Goal: Task Accomplishment & Management: Manage account settings

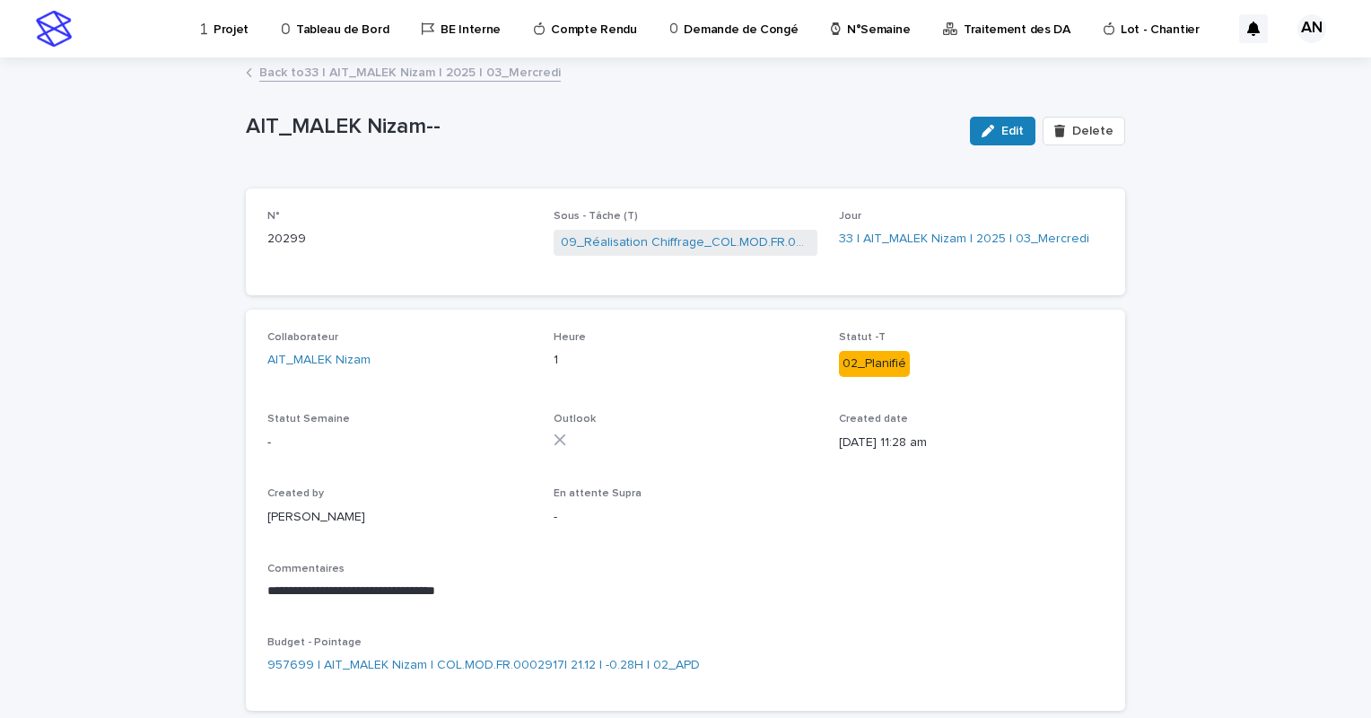
click at [427, 68] on link "Back to 33 | AIT_MALEK Nizam | 2025 | 03_Mercredi" at bounding box center [409, 71] width 301 height 21
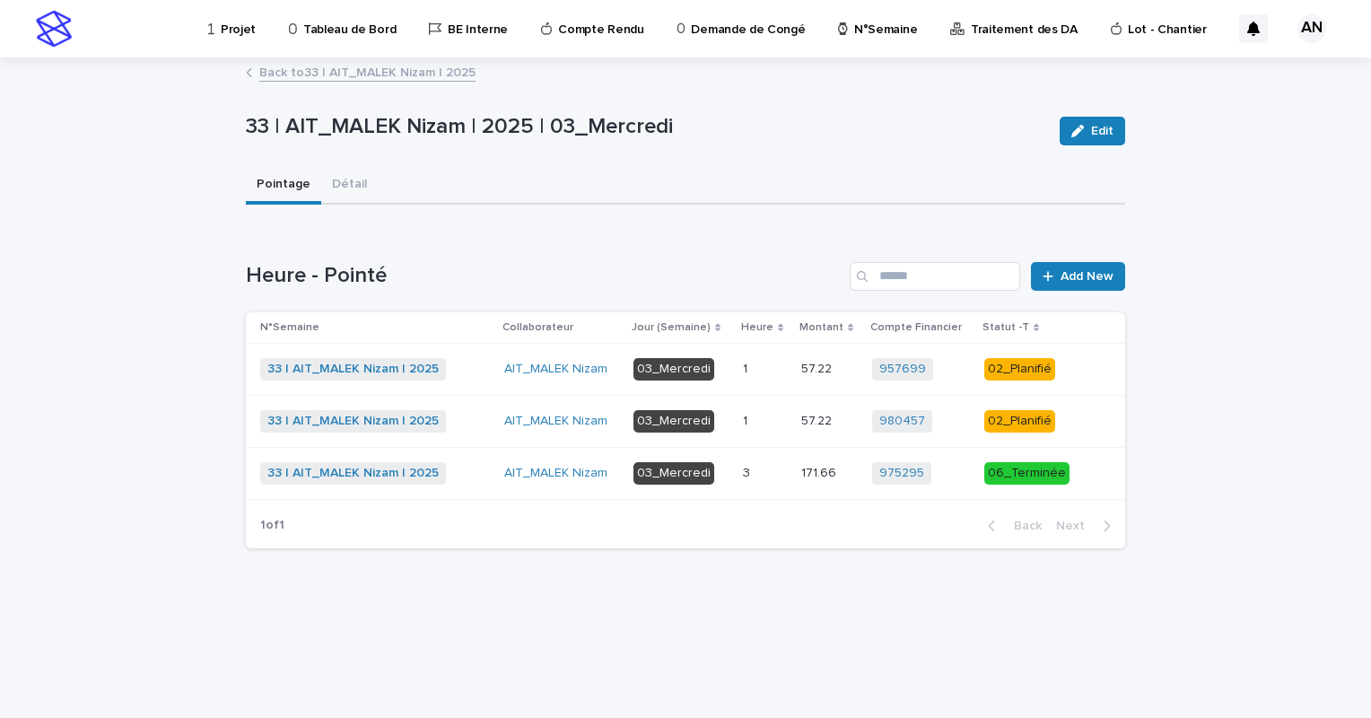
click at [382, 73] on link "Back to 33 | AIT_MALEK Nizam | 2025" at bounding box center [367, 71] width 216 height 21
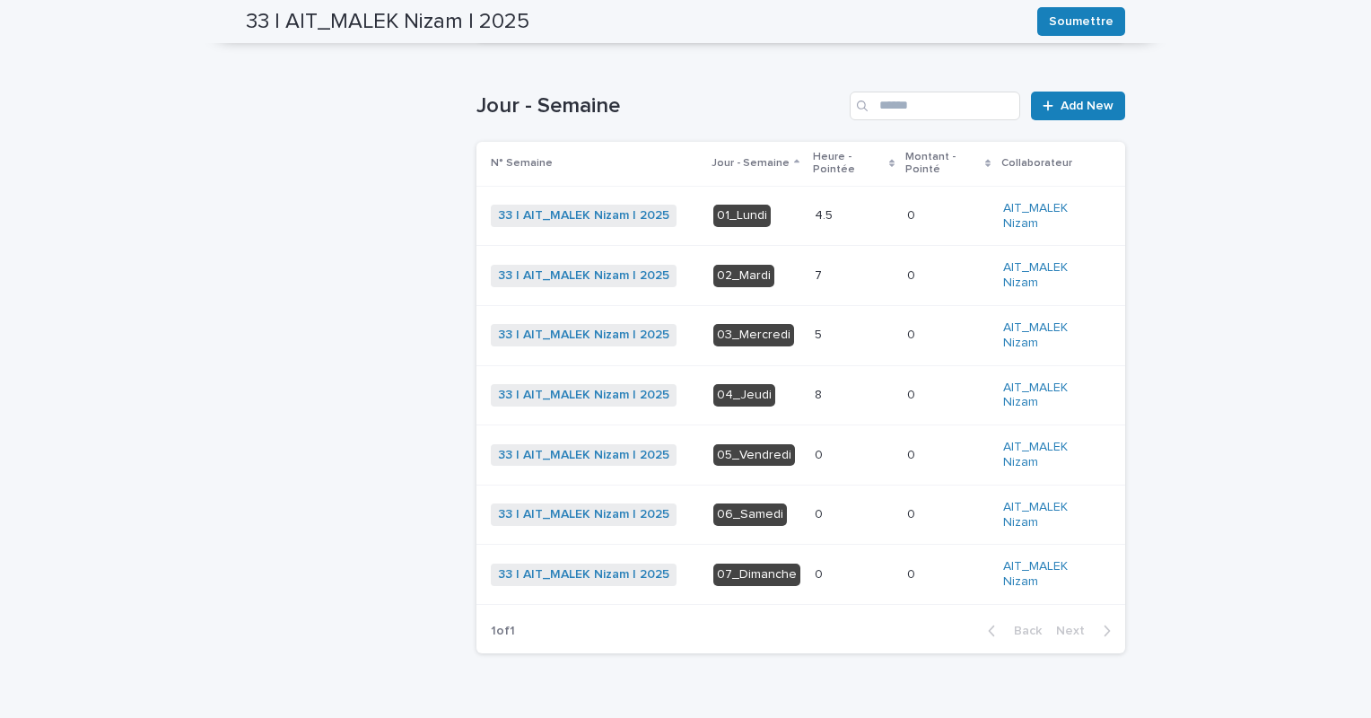
scroll to position [474, 0]
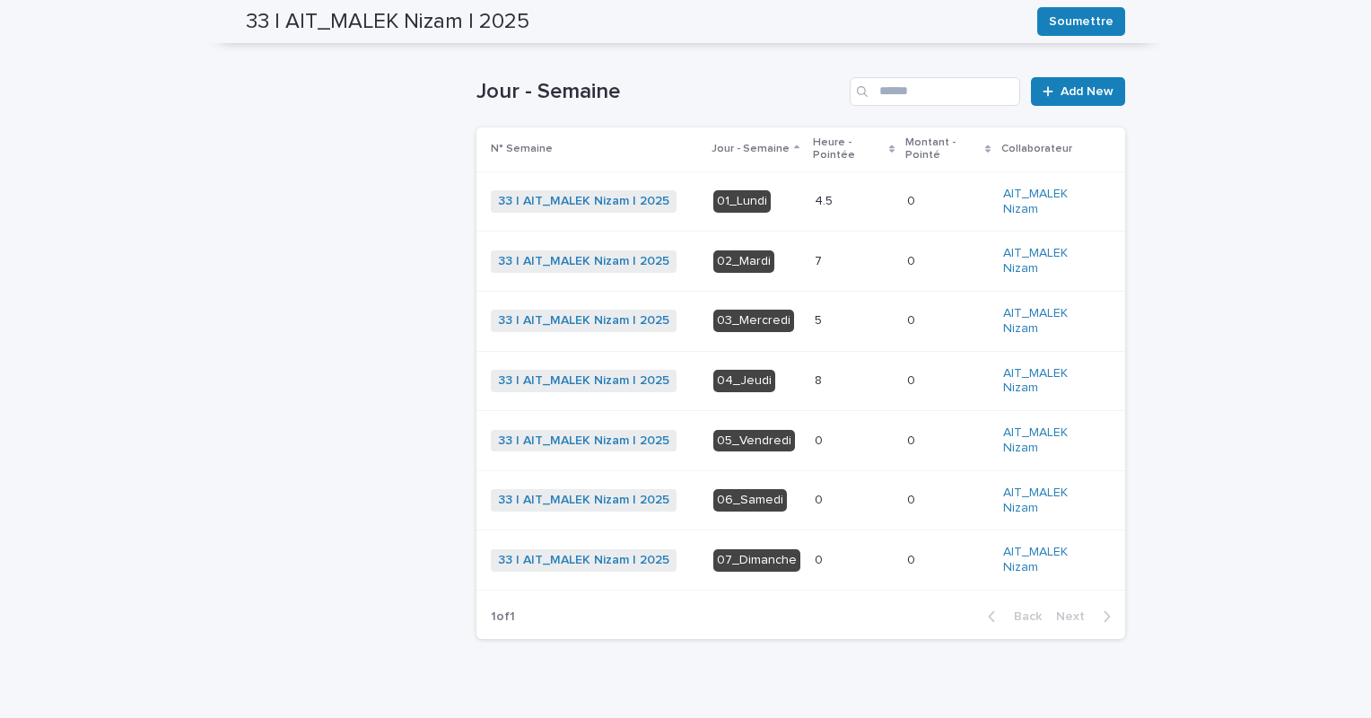
click at [819, 385] on p at bounding box center [854, 380] width 78 height 15
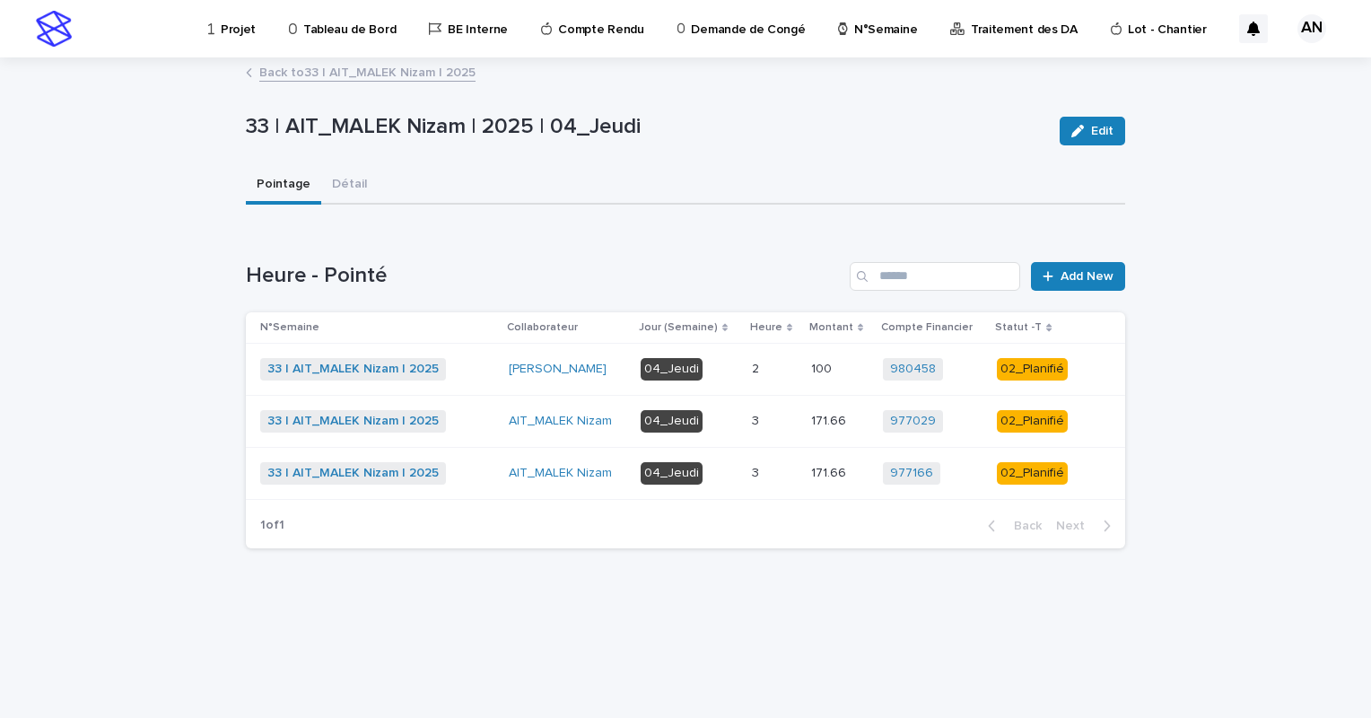
click at [772, 462] on div "3 3" at bounding box center [774, 474] width 45 height 30
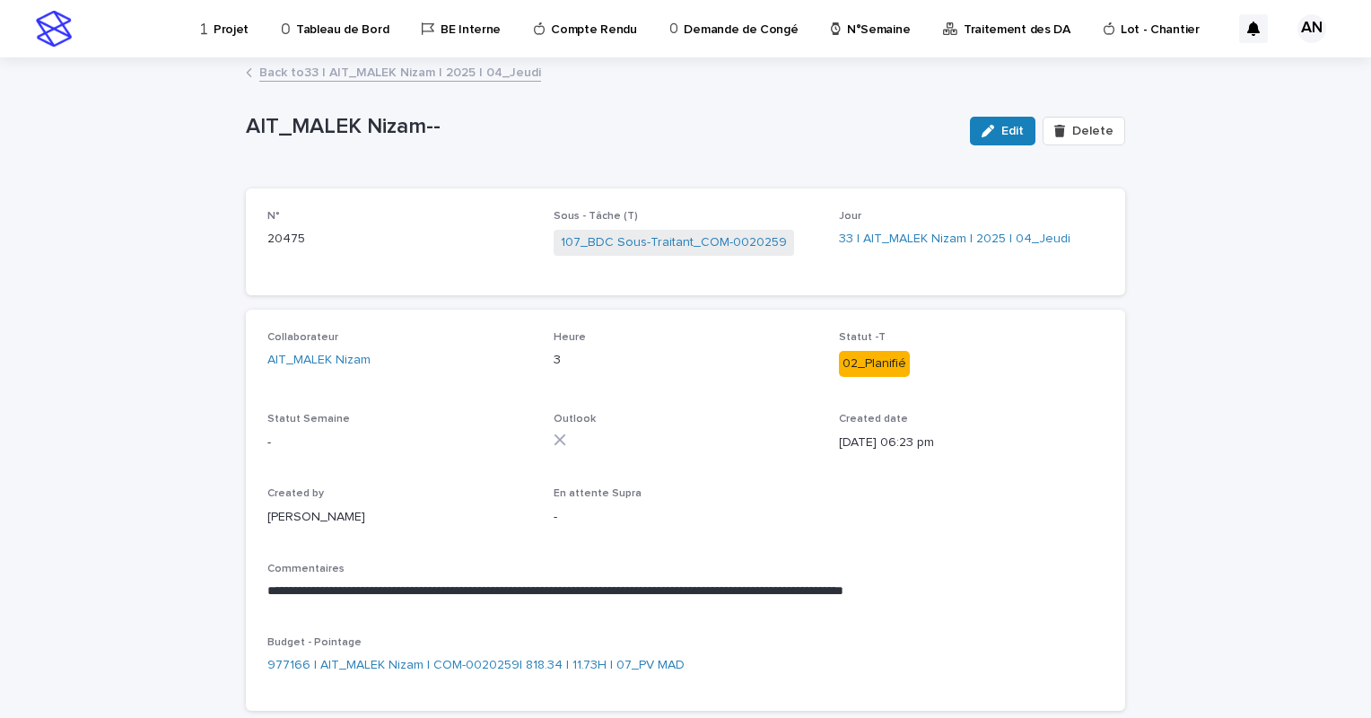
click at [772, 462] on span "Outlook" at bounding box center [686, 439] width 265 height 53
click at [447, 79] on link "Back to 33 | AIT_MALEK Nizam | 2025 | 04_Jeudi" at bounding box center [400, 71] width 282 height 21
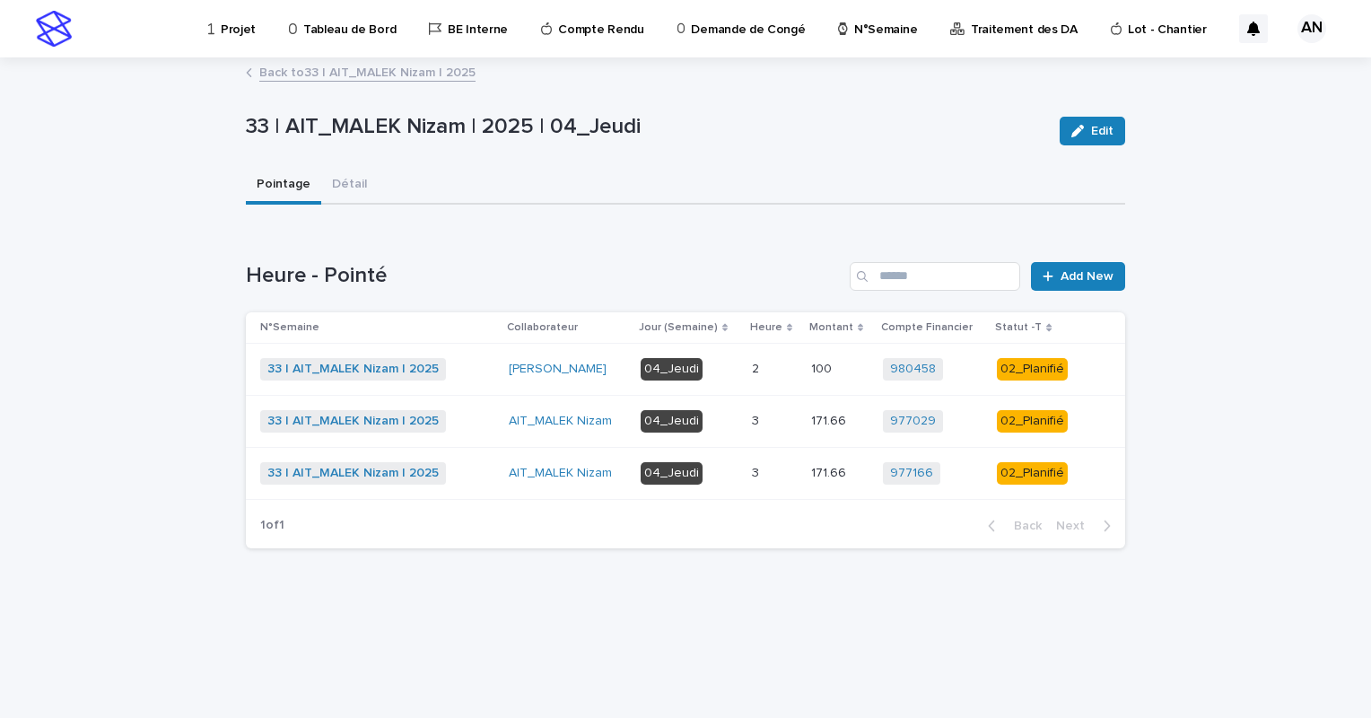
click at [743, 422] on td "04_Jeudi" at bounding box center [688, 421] width 111 height 52
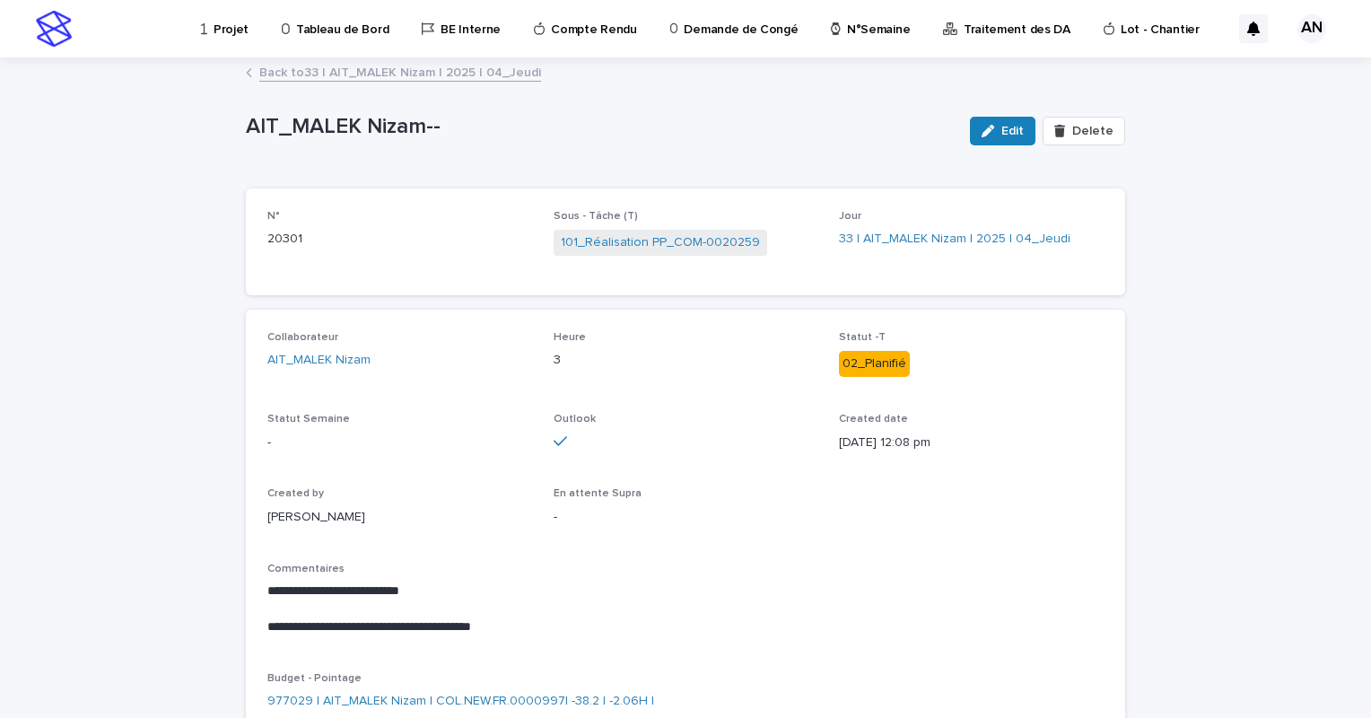
click at [403, 78] on link "Back to 33 | AIT_MALEK Nizam | 2025 | 04_Jeudi" at bounding box center [400, 71] width 282 height 21
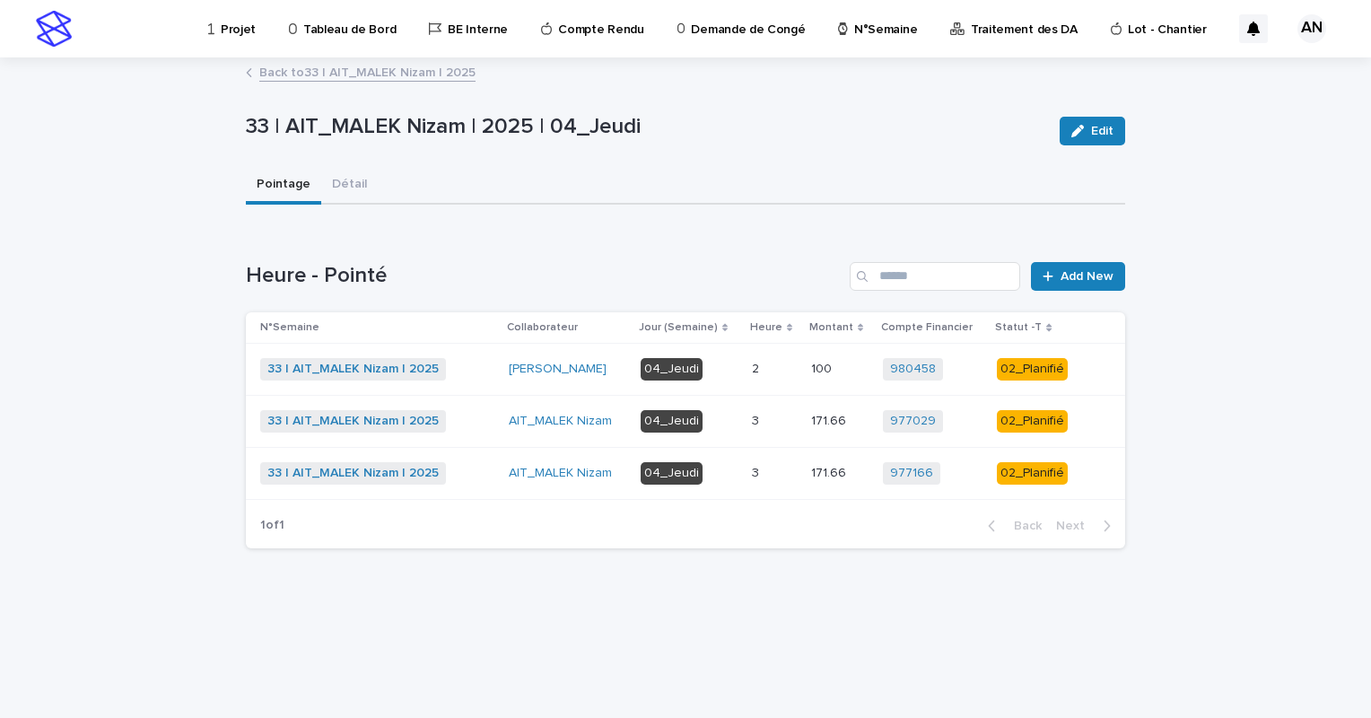
click at [734, 381] on div "04_Jeudi" at bounding box center [689, 369] width 97 height 37
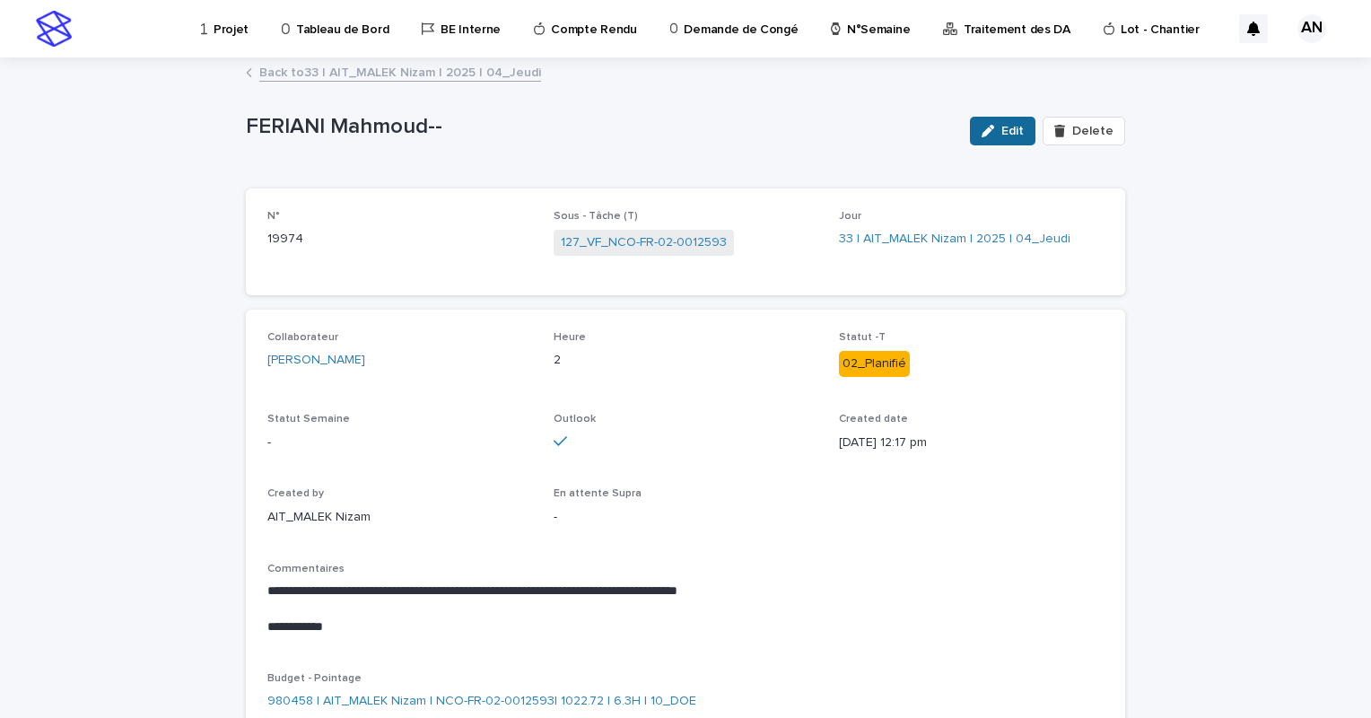
click at [1004, 136] on span "Edit" at bounding box center [1012, 131] width 22 height 13
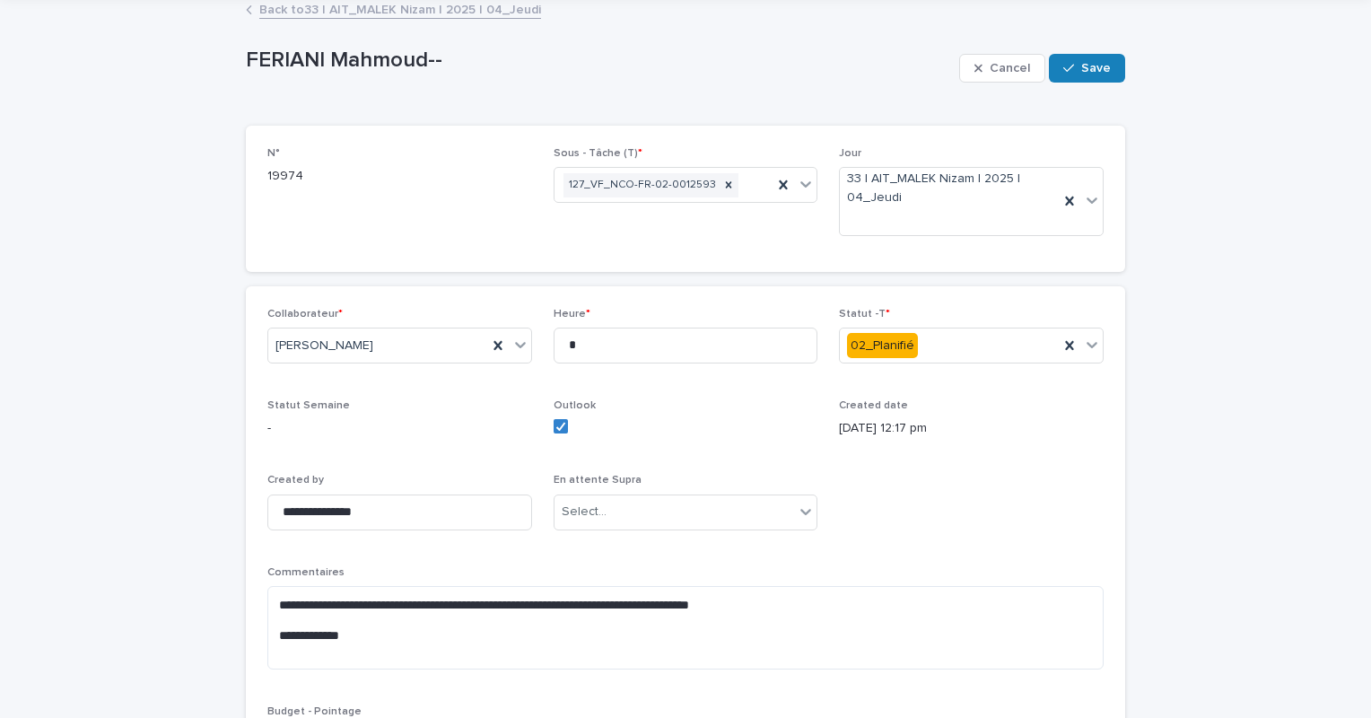
scroll to position [75, 0]
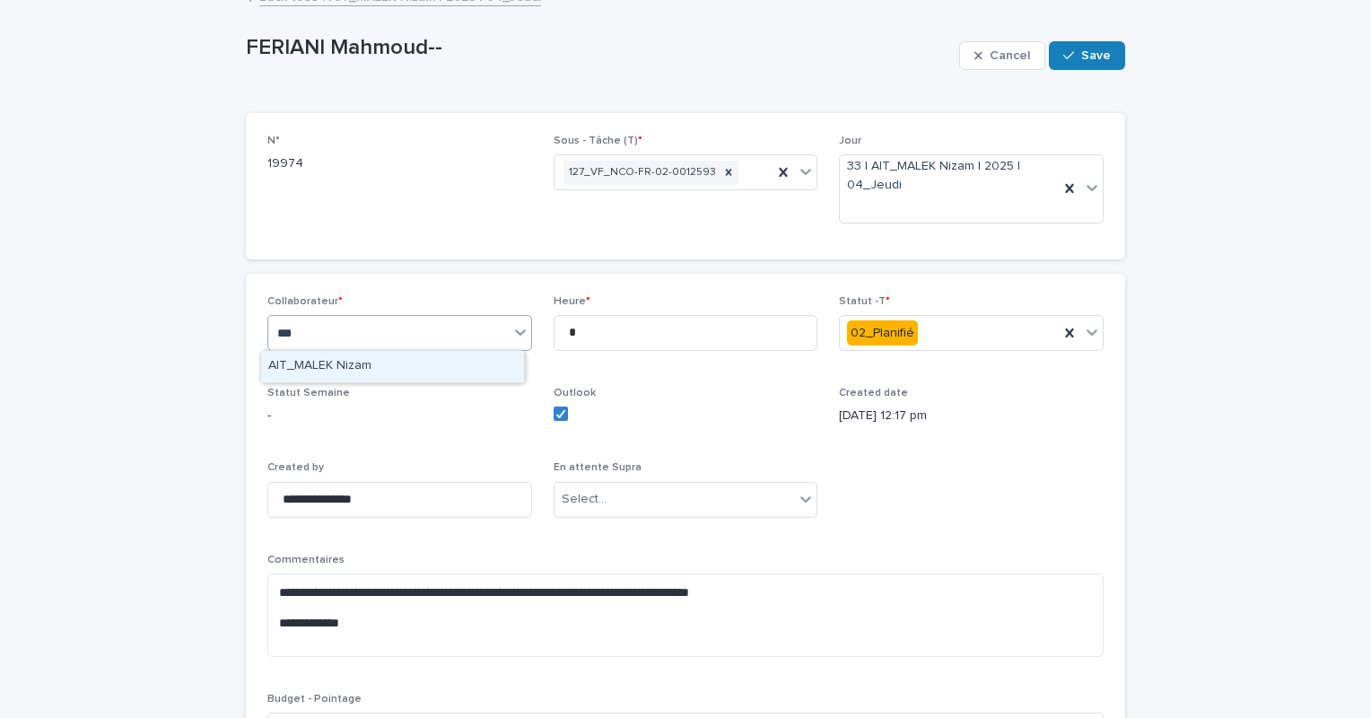
type input "****"
click at [384, 375] on div "AIT_MALEK Nizam" at bounding box center [392, 366] width 263 height 31
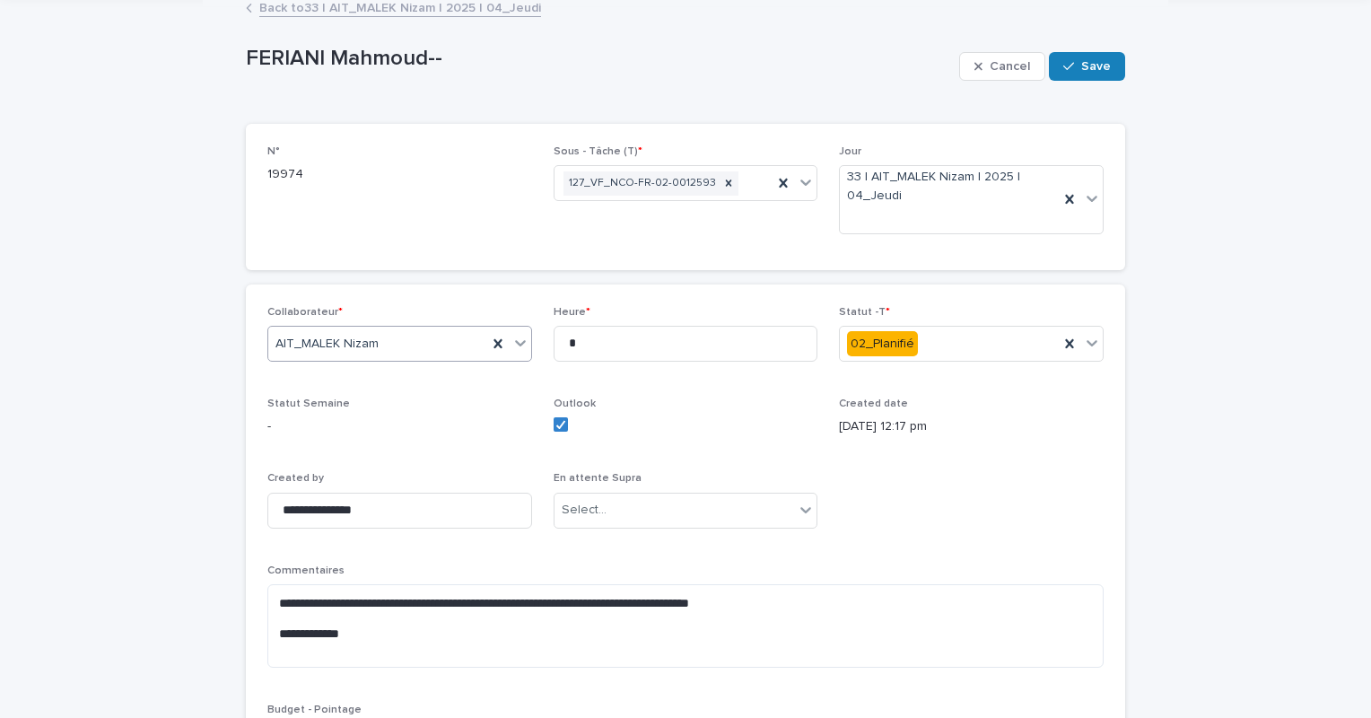
scroll to position [0, 0]
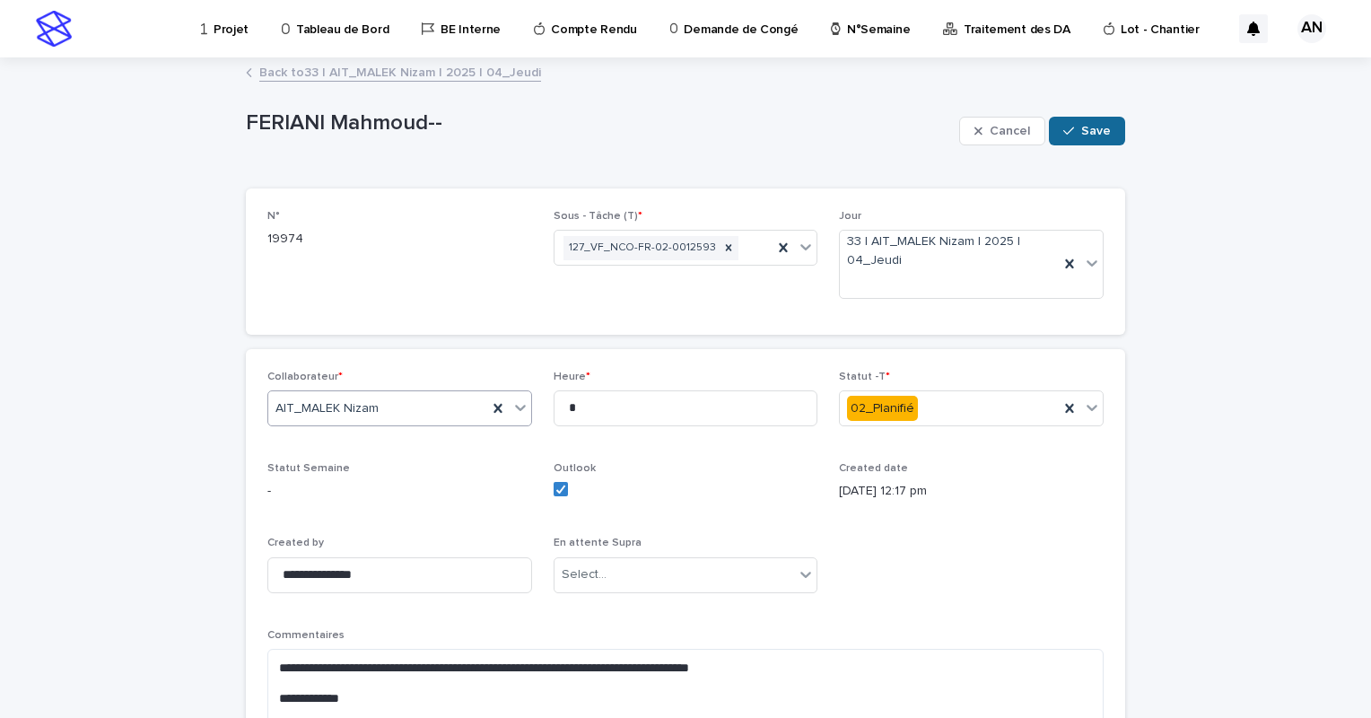
click at [1081, 128] on span "Save" at bounding box center [1096, 131] width 30 height 13
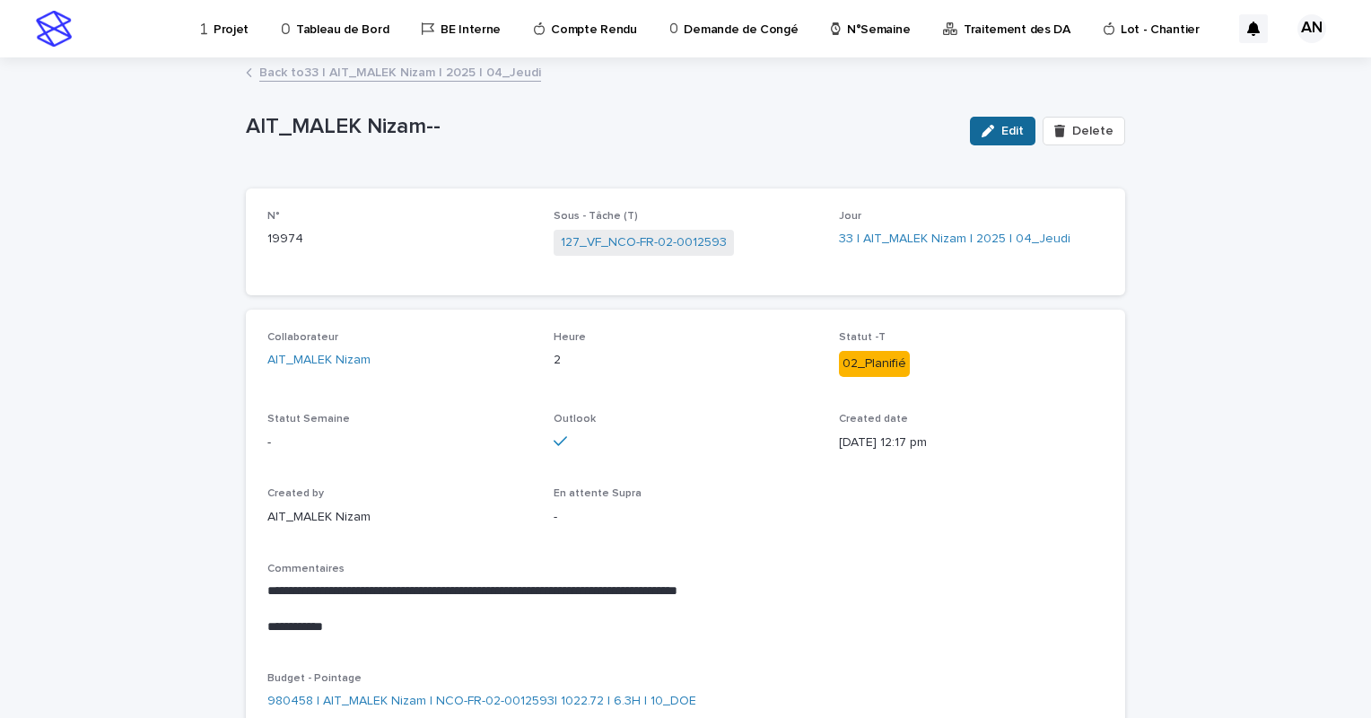
click at [1011, 140] on button "Edit" at bounding box center [1003, 131] width 66 height 29
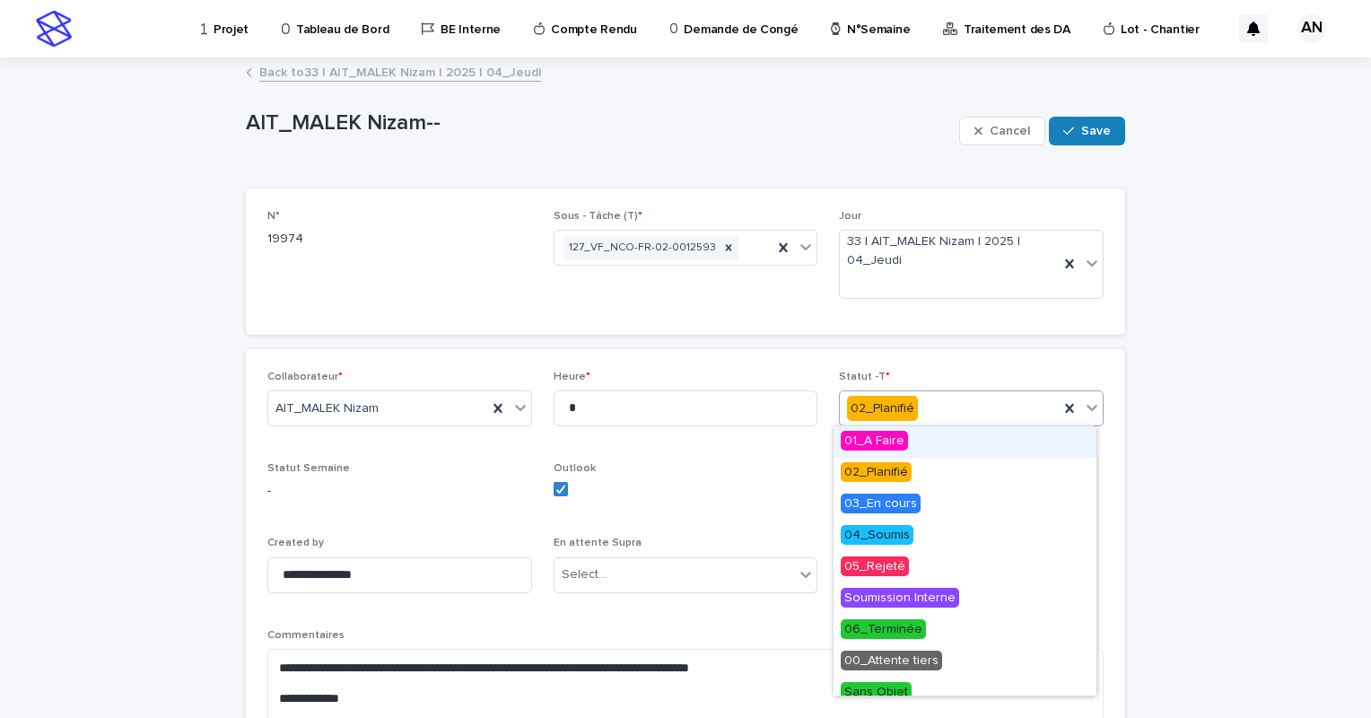
click at [1083, 412] on icon at bounding box center [1092, 407] width 18 height 18
click at [876, 635] on span "06_Terminée" at bounding box center [883, 629] width 85 height 20
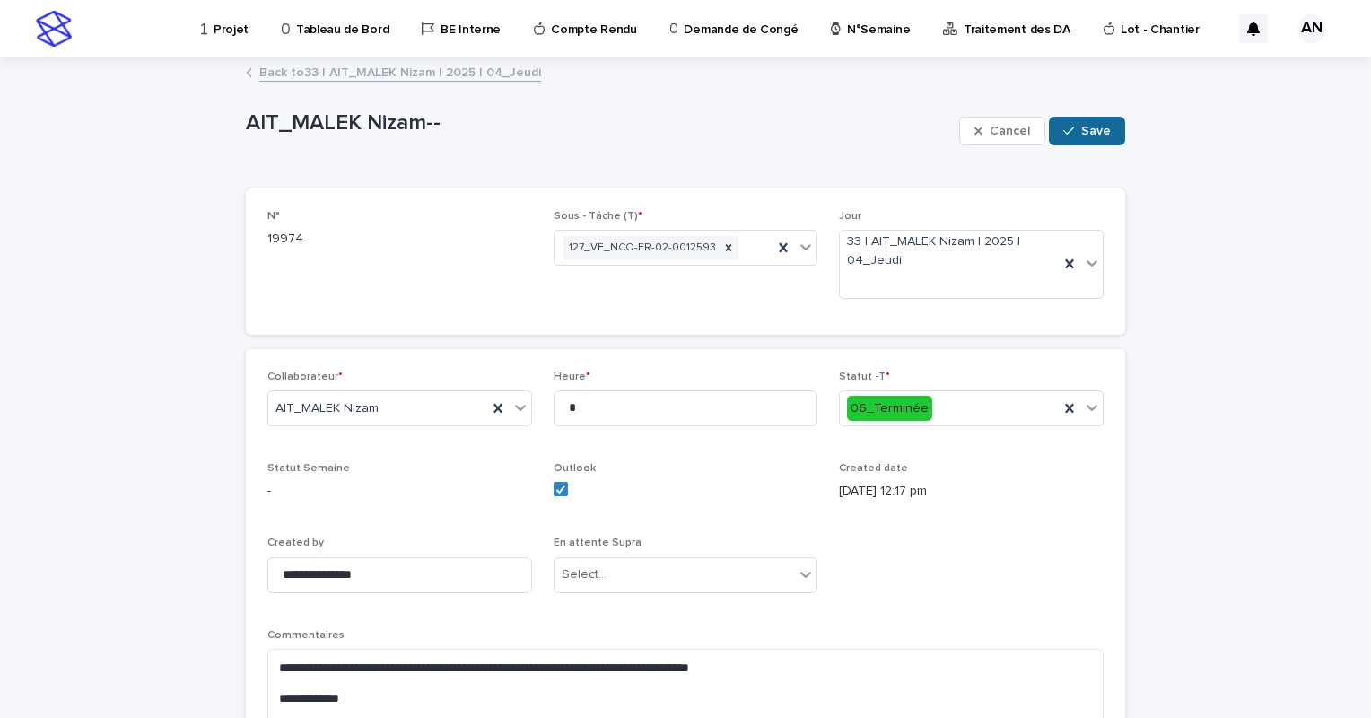
click at [1094, 137] on button "Save" at bounding box center [1087, 131] width 76 height 29
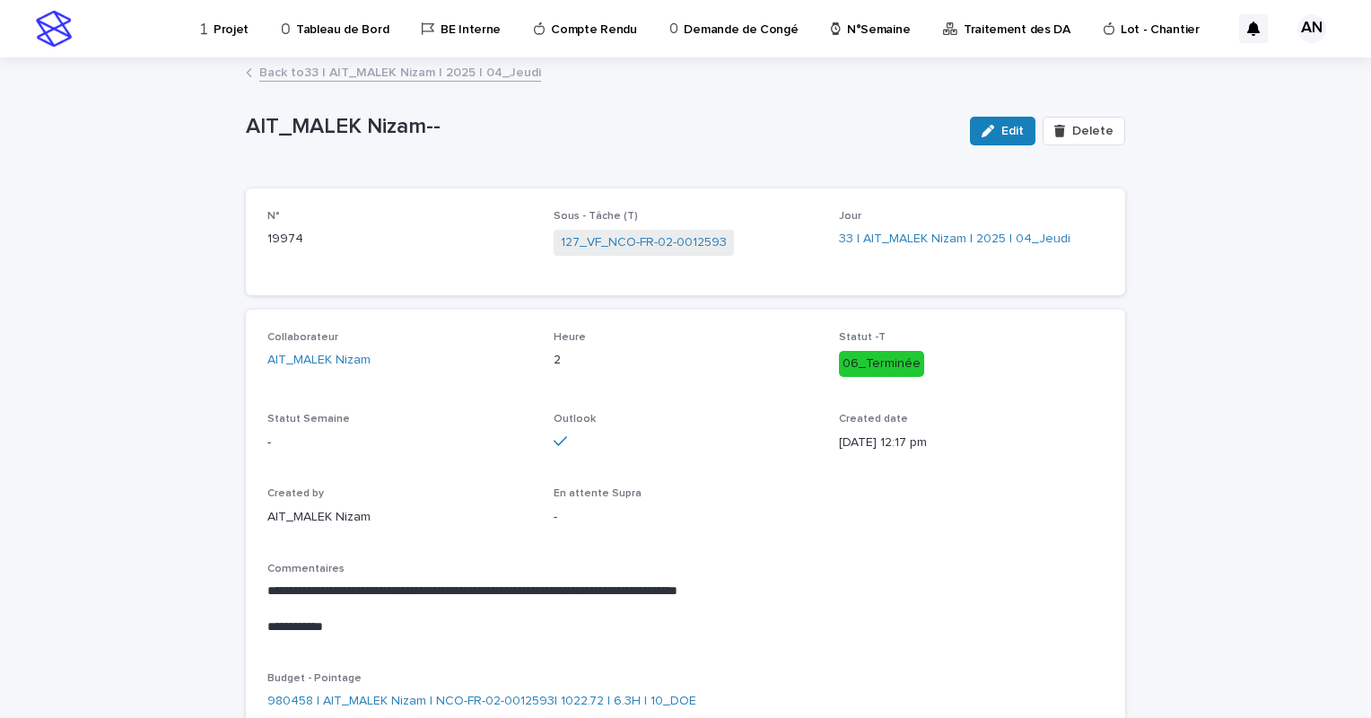
click at [446, 79] on link "Back to 33 | AIT_MALEK Nizam | 2025 | 04_Jeudi" at bounding box center [400, 71] width 282 height 21
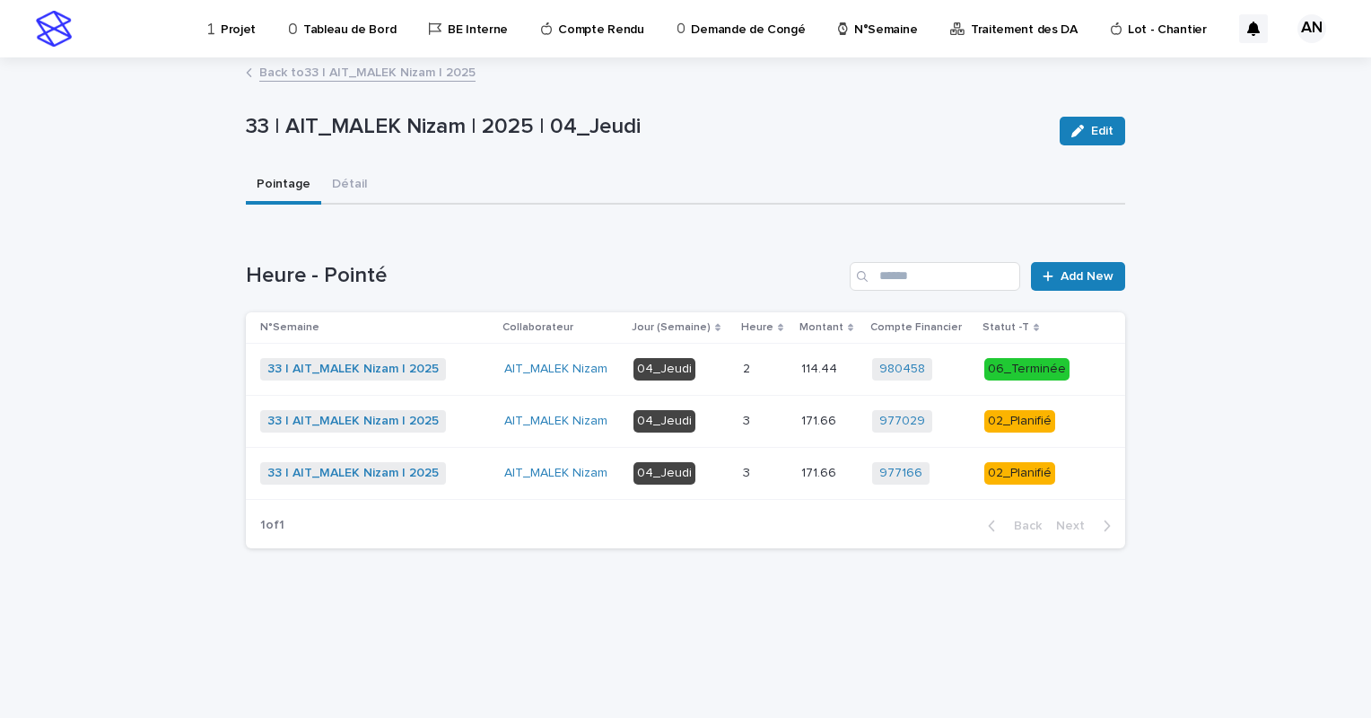
click at [420, 68] on link "Back to 33 | AIT_MALEK Nizam | 2025" at bounding box center [367, 71] width 216 height 21
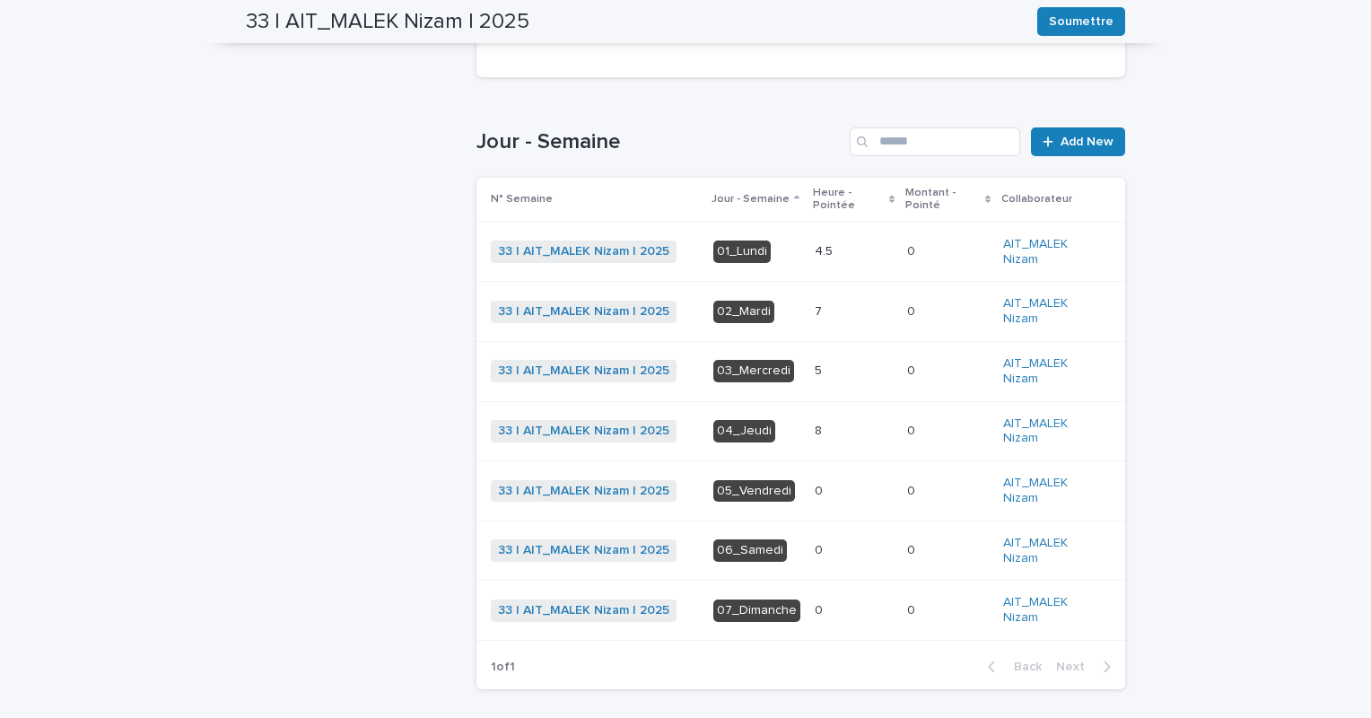
scroll to position [424, 0]
click at [829, 372] on p at bounding box center [854, 370] width 78 height 15
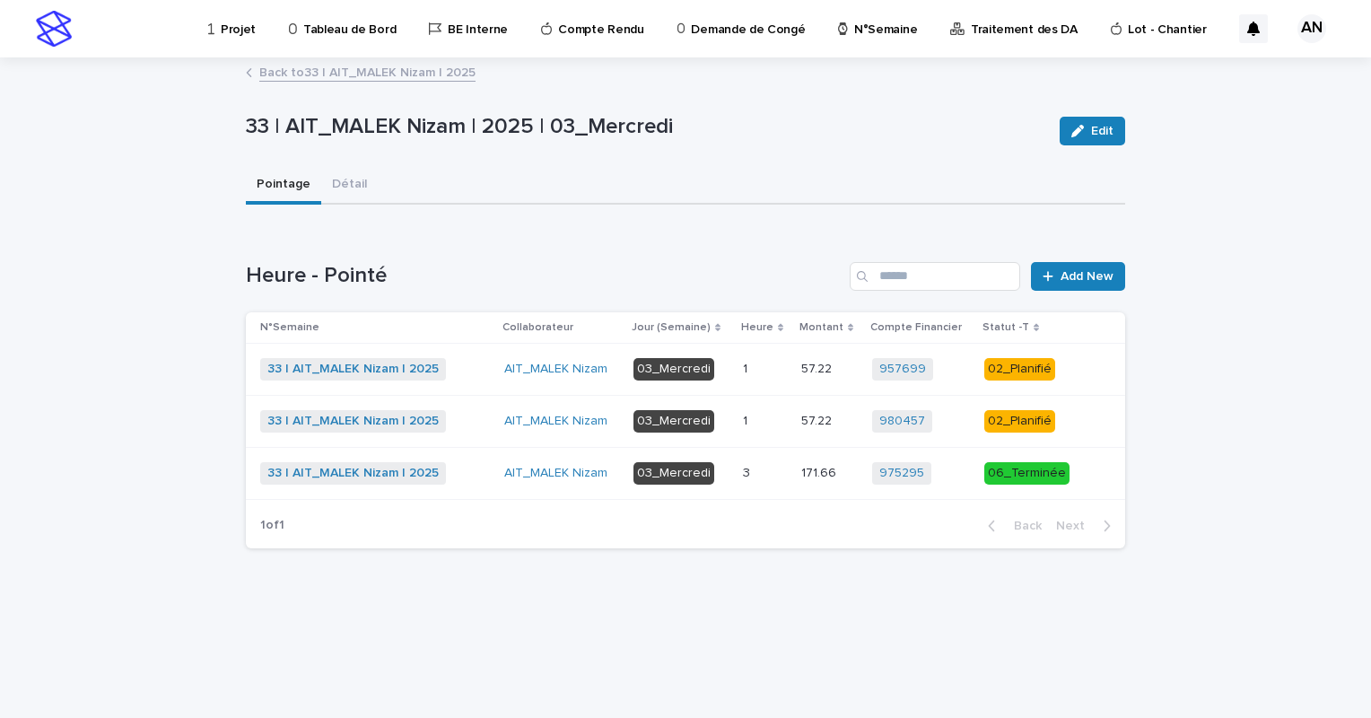
click at [771, 421] on p at bounding box center [765, 421] width 44 height 15
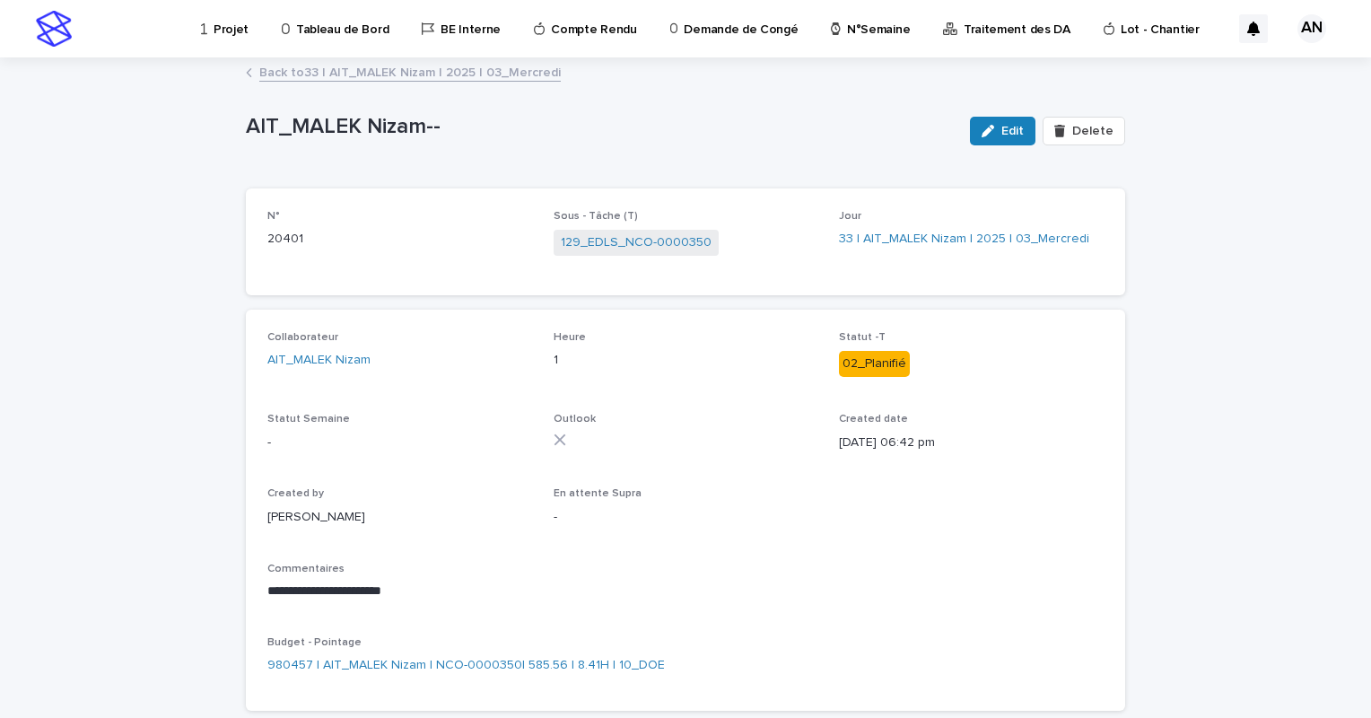
click at [458, 68] on link "Back to 33 | AIT_MALEK Nizam | 2025 | 03_Mercredi" at bounding box center [409, 71] width 301 height 21
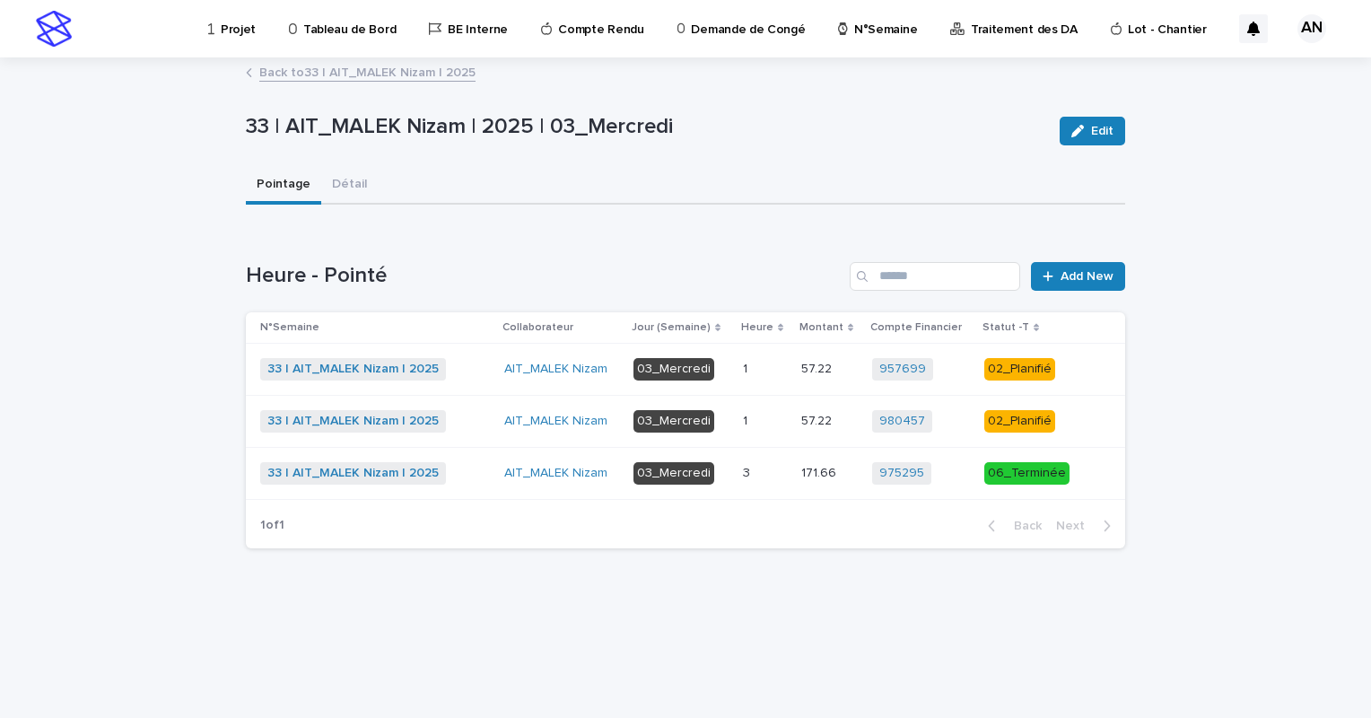
click at [445, 68] on link "Back to 33 | AIT_MALEK Nizam | 2025" at bounding box center [367, 71] width 216 height 21
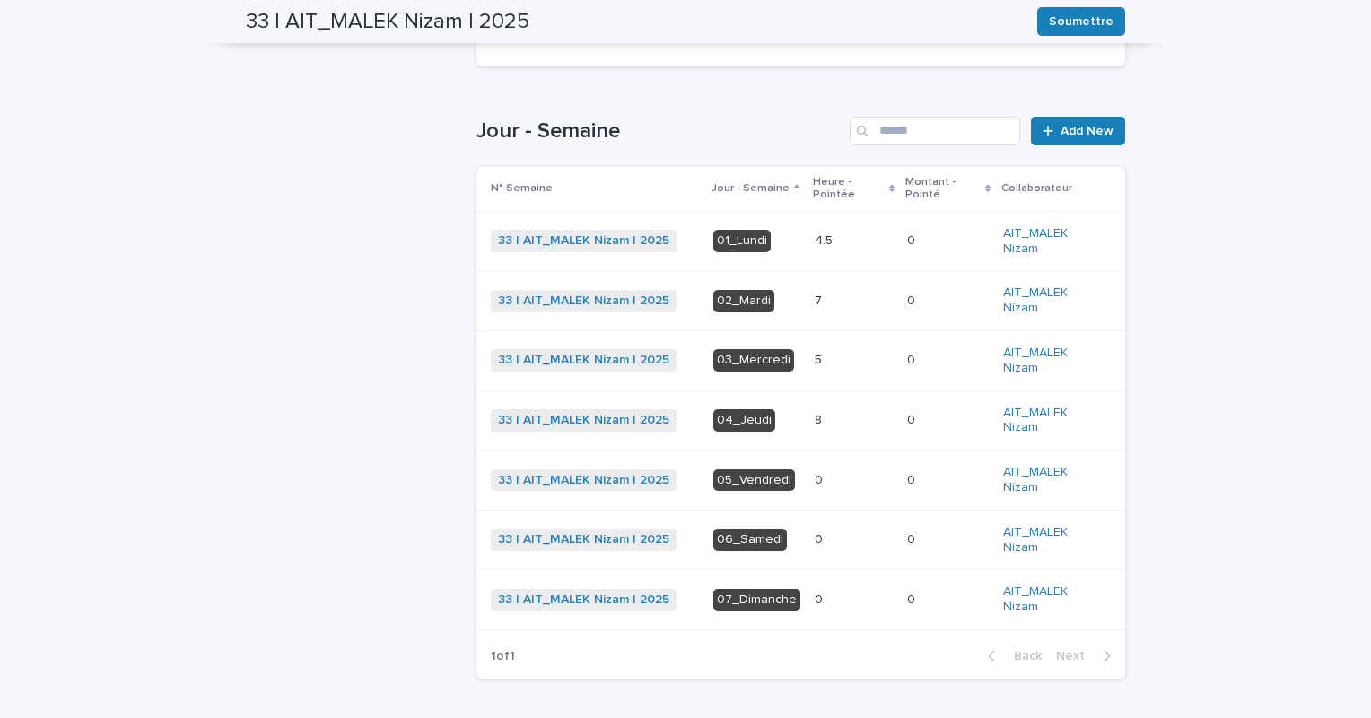
scroll to position [439, 0]
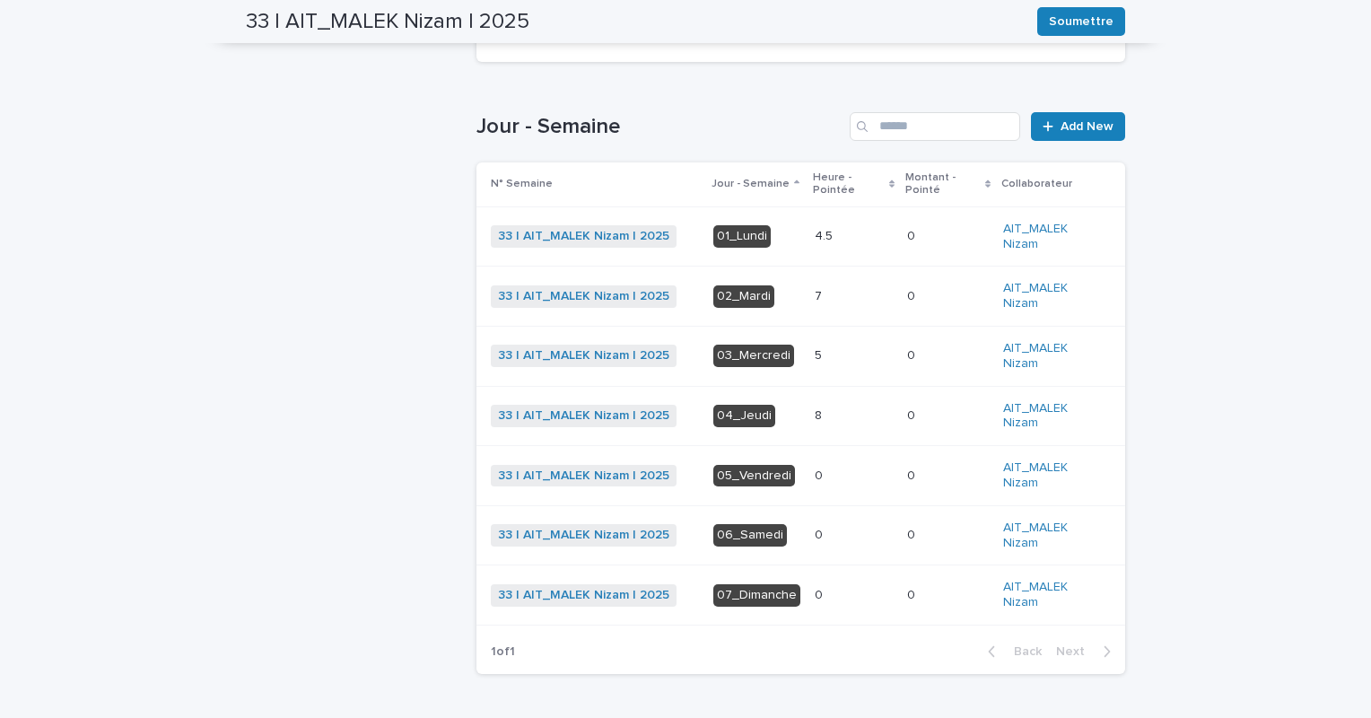
click at [836, 297] on p at bounding box center [854, 296] width 78 height 15
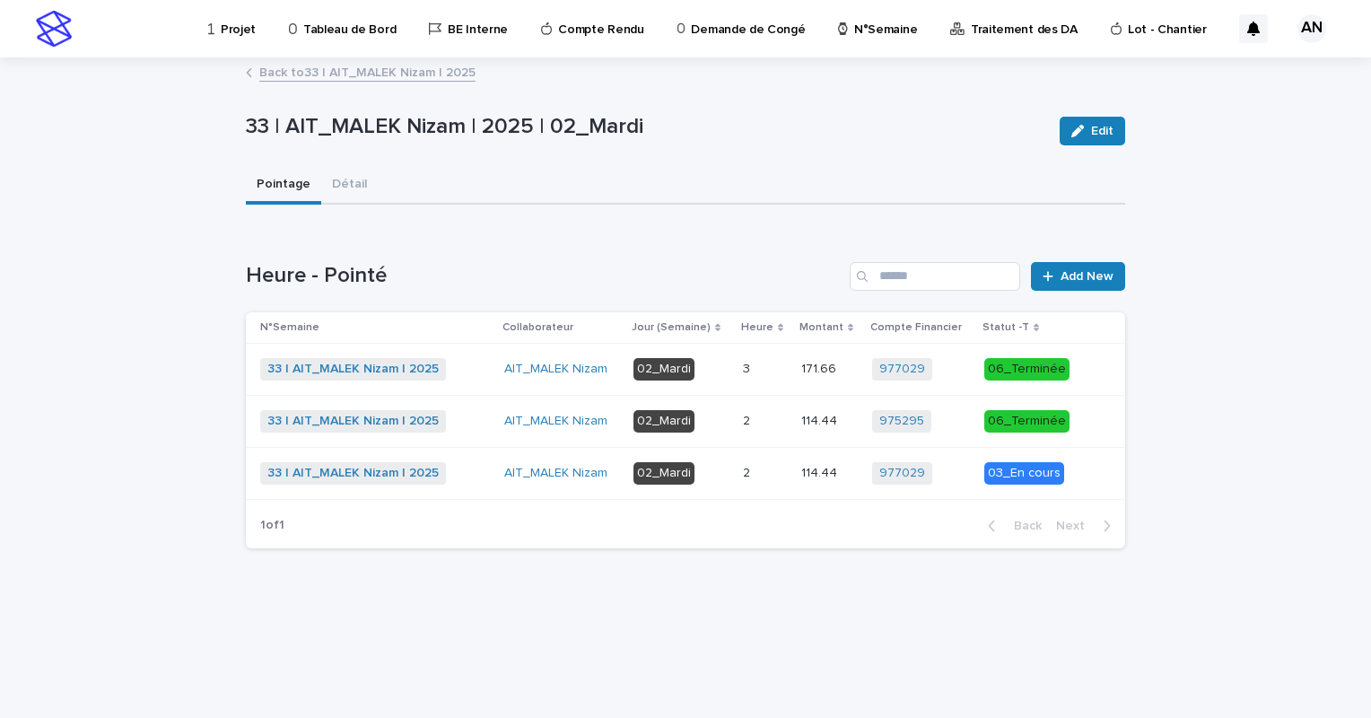
click at [772, 466] on p at bounding box center [765, 473] width 44 height 15
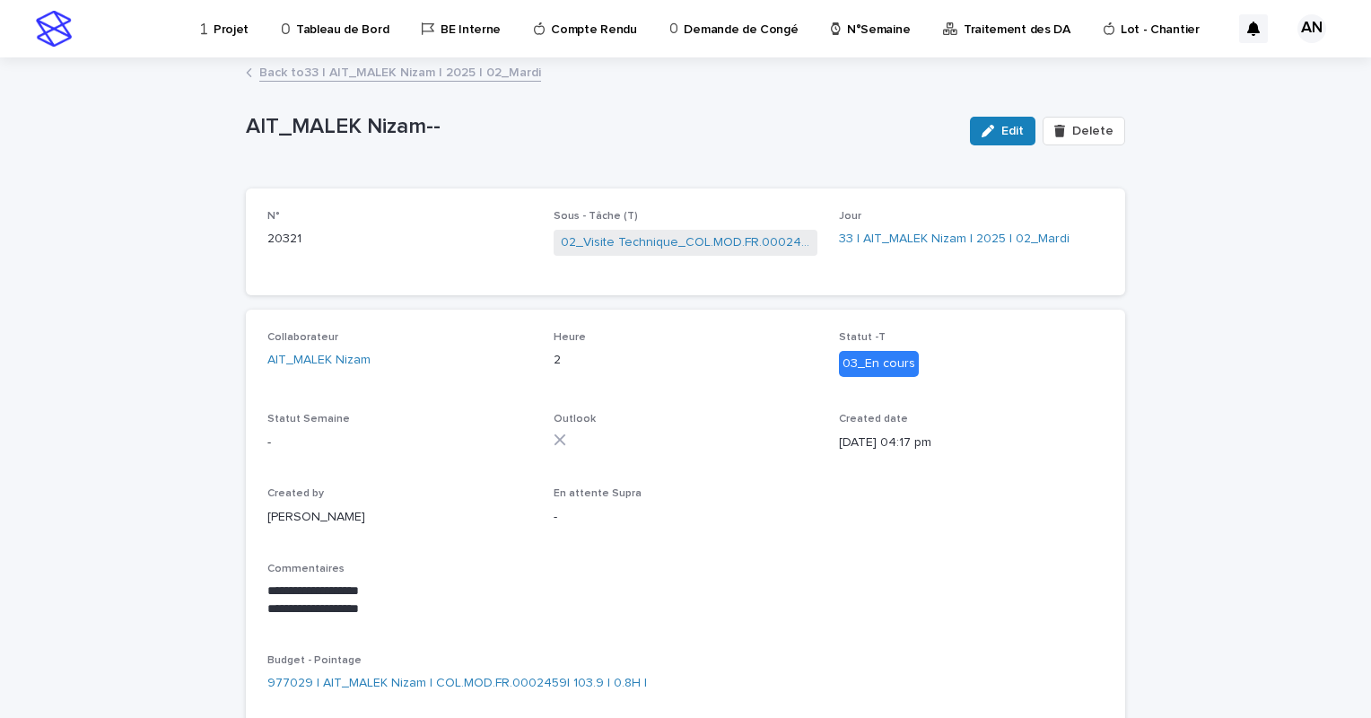
click at [399, 72] on link "Back to 33 | AIT_MALEK Nizam | 2025 | 02_Mardi" at bounding box center [400, 71] width 282 height 21
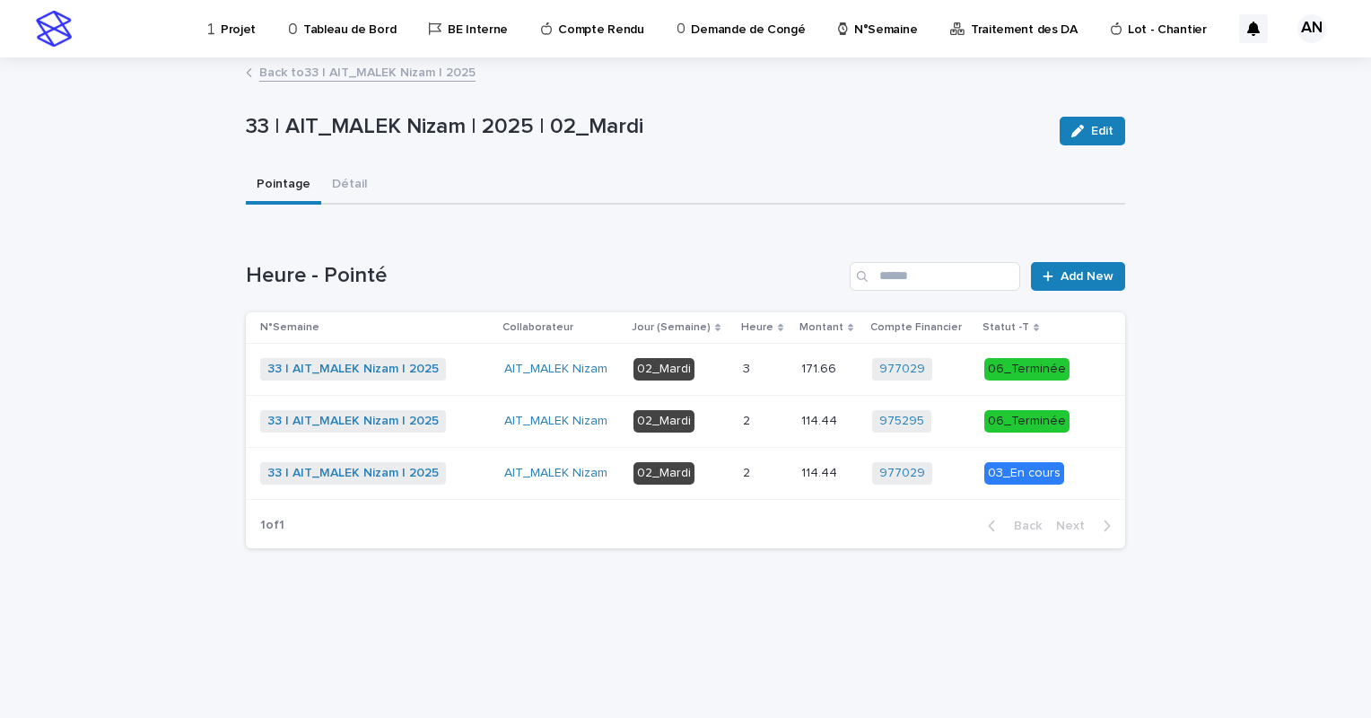
click at [399, 72] on link "Back to 33 | AIT_MALEK Nizam | 2025" at bounding box center [367, 71] width 216 height 21
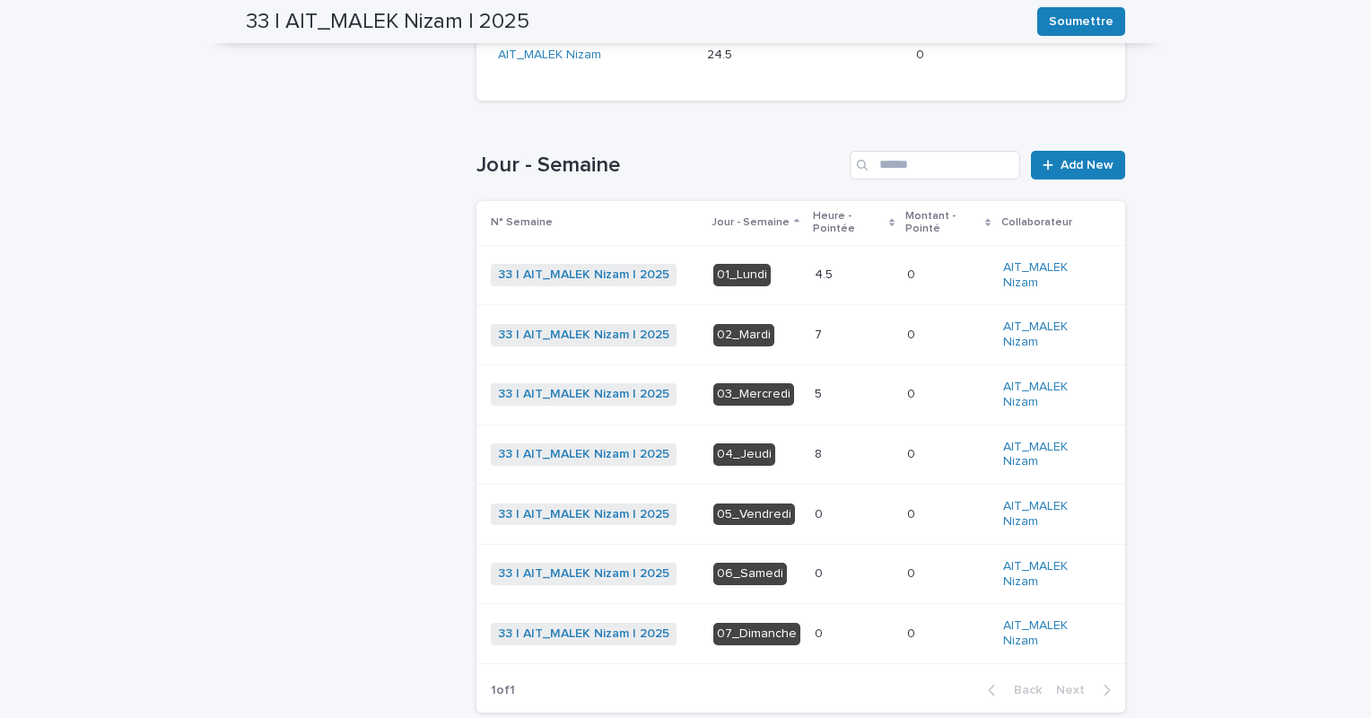
scroll to position [410, 0]
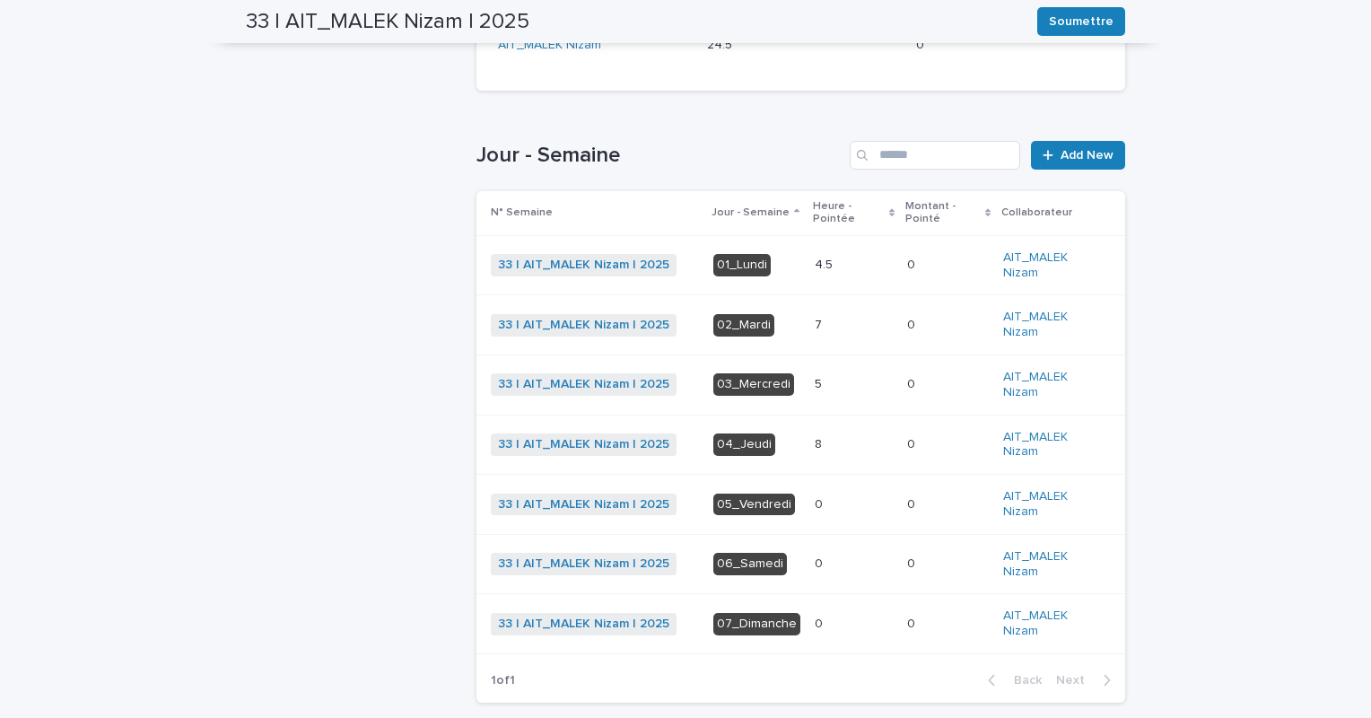
click at [828, 270] on p at bounding box center [854, 265] width 78 height 15
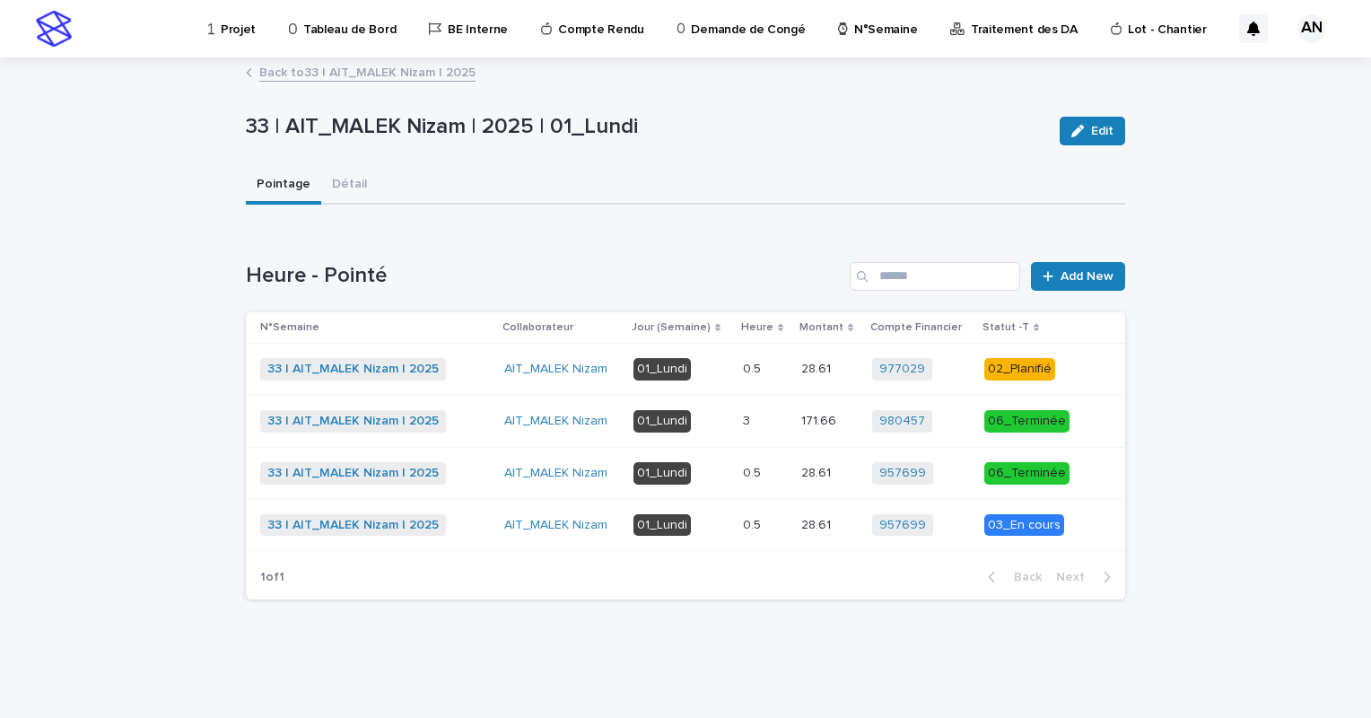
click at [774, 466] on p at bounding box center [765, 473] width 44 height 15
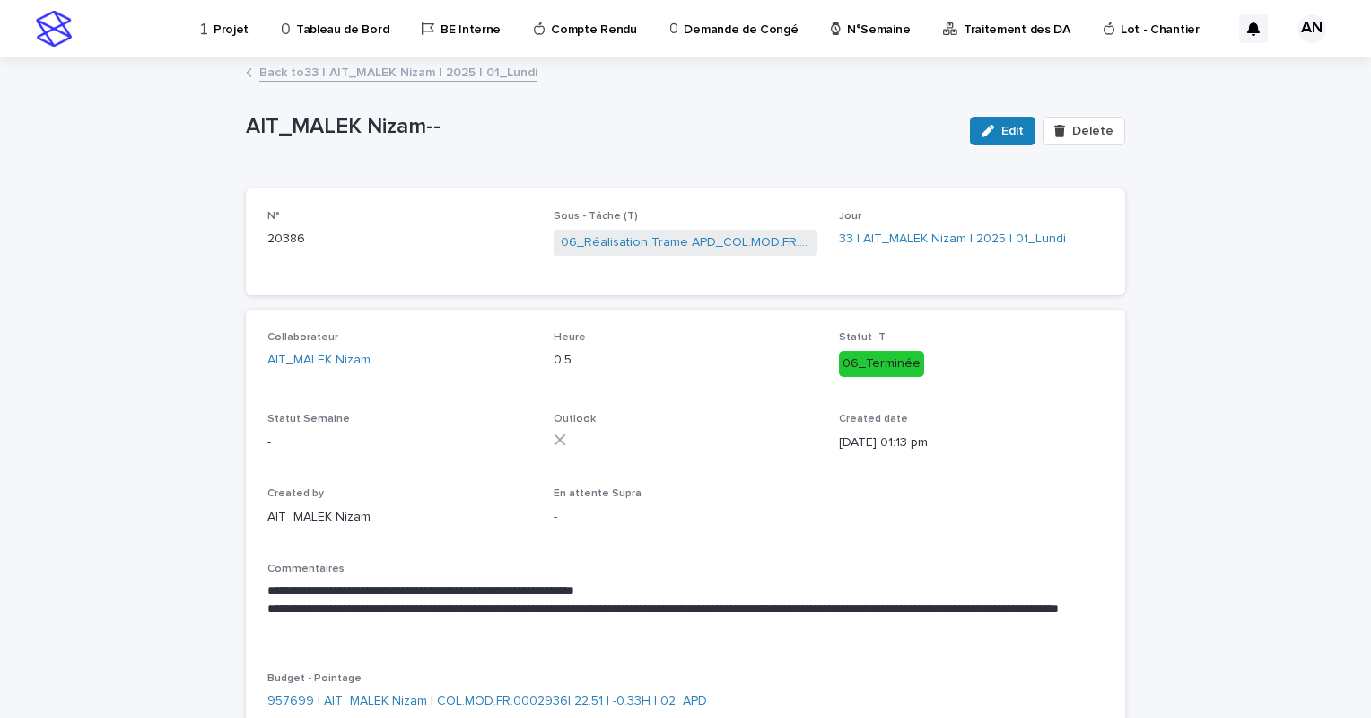
click at [449, 74] on link "Back to 33 | AIT_MALEK Nizam | 2025 | 01_Lundi" at bounding box center [398, 71] width 278 height 21
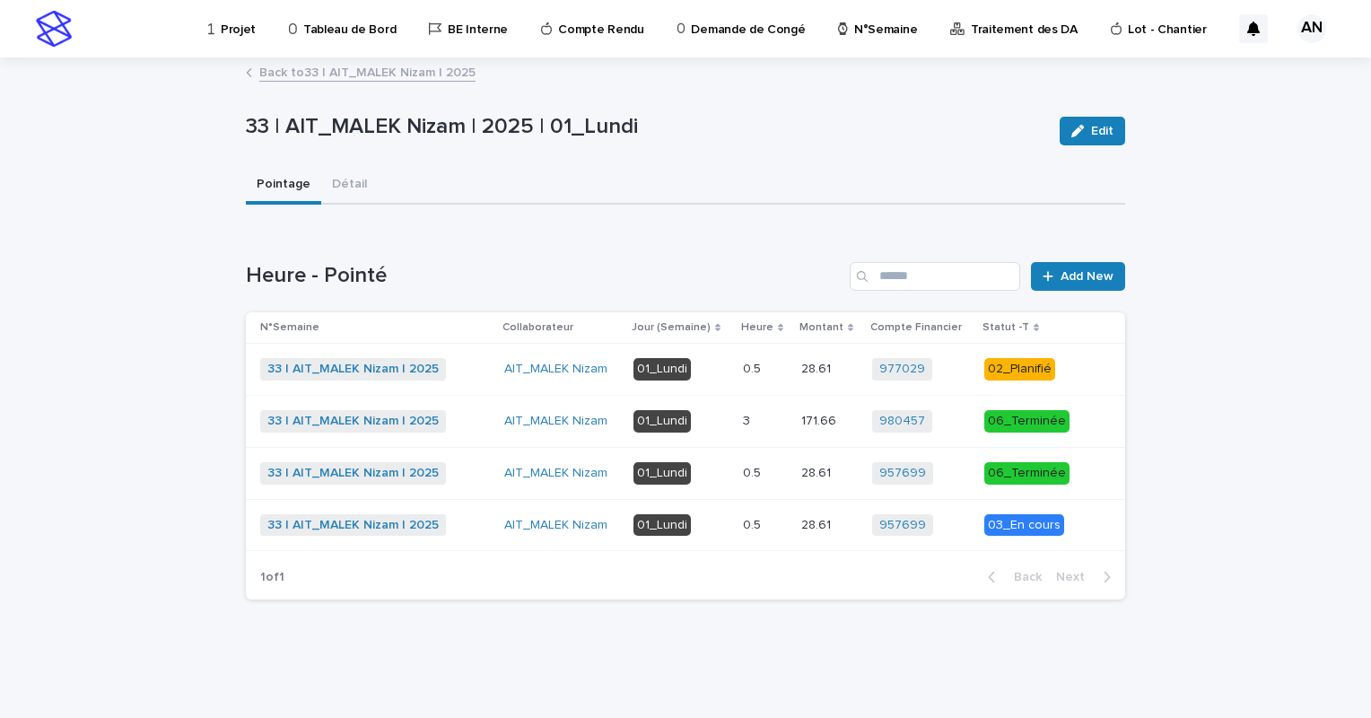
click at [771, 521] on p at bounding box center [765, 525] width 44 height 15
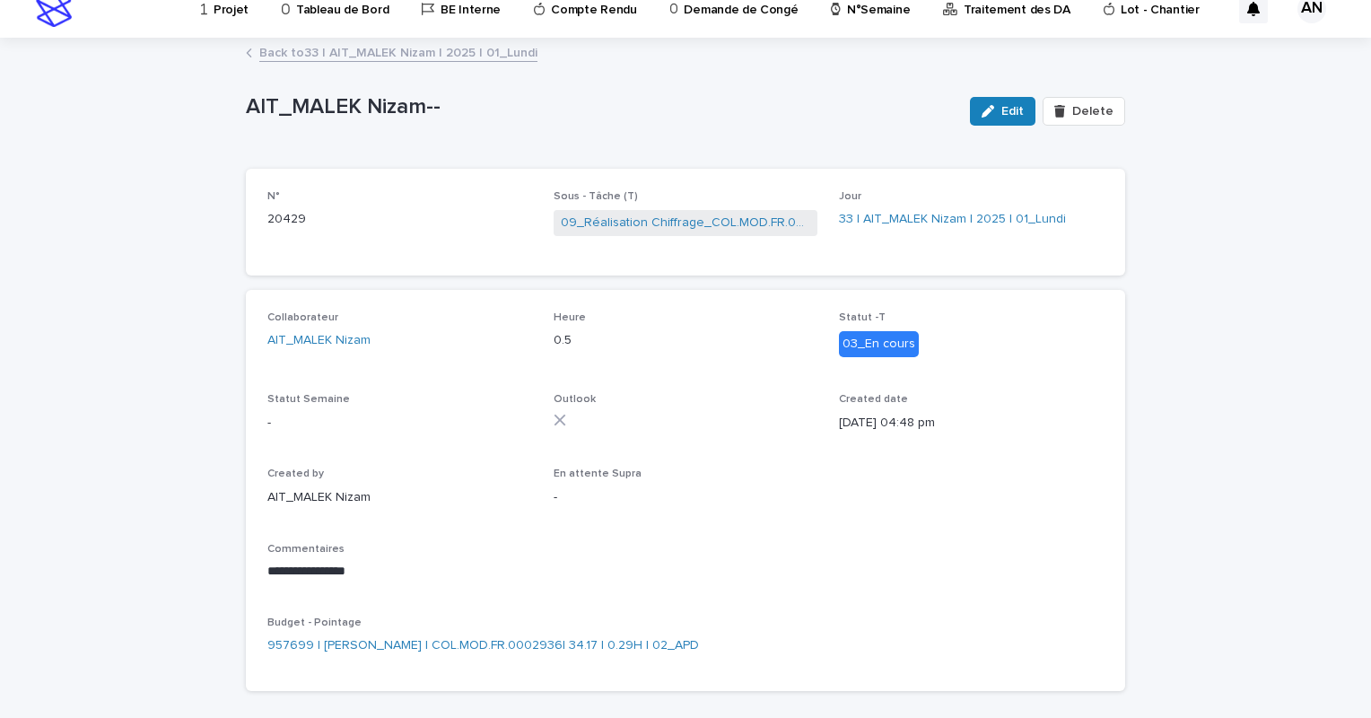
scroll to position [97, 0]
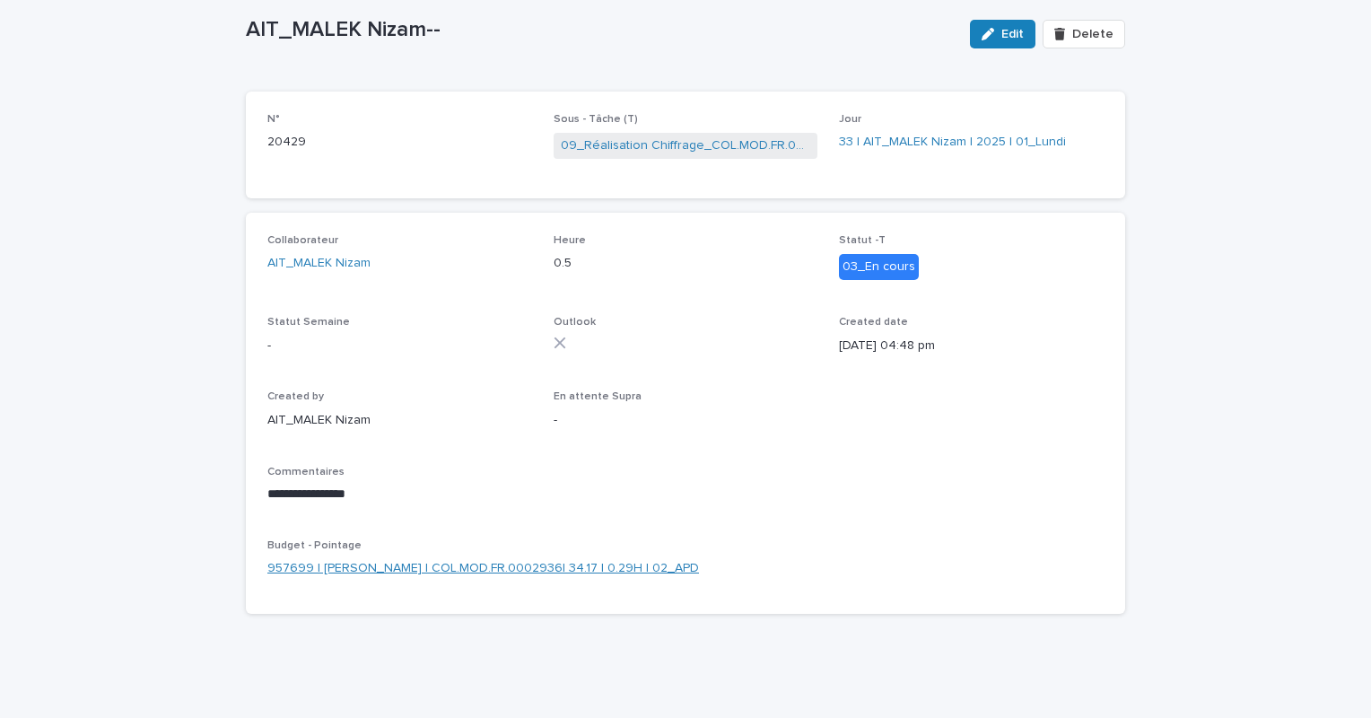
click at [504, 574] on link "957699 | [PERSON_NAME] | COL.MOD.FR.0002936| 34.17 | 0.29H | 02_APD" at bounding box center [483, 568] width 432 height 19
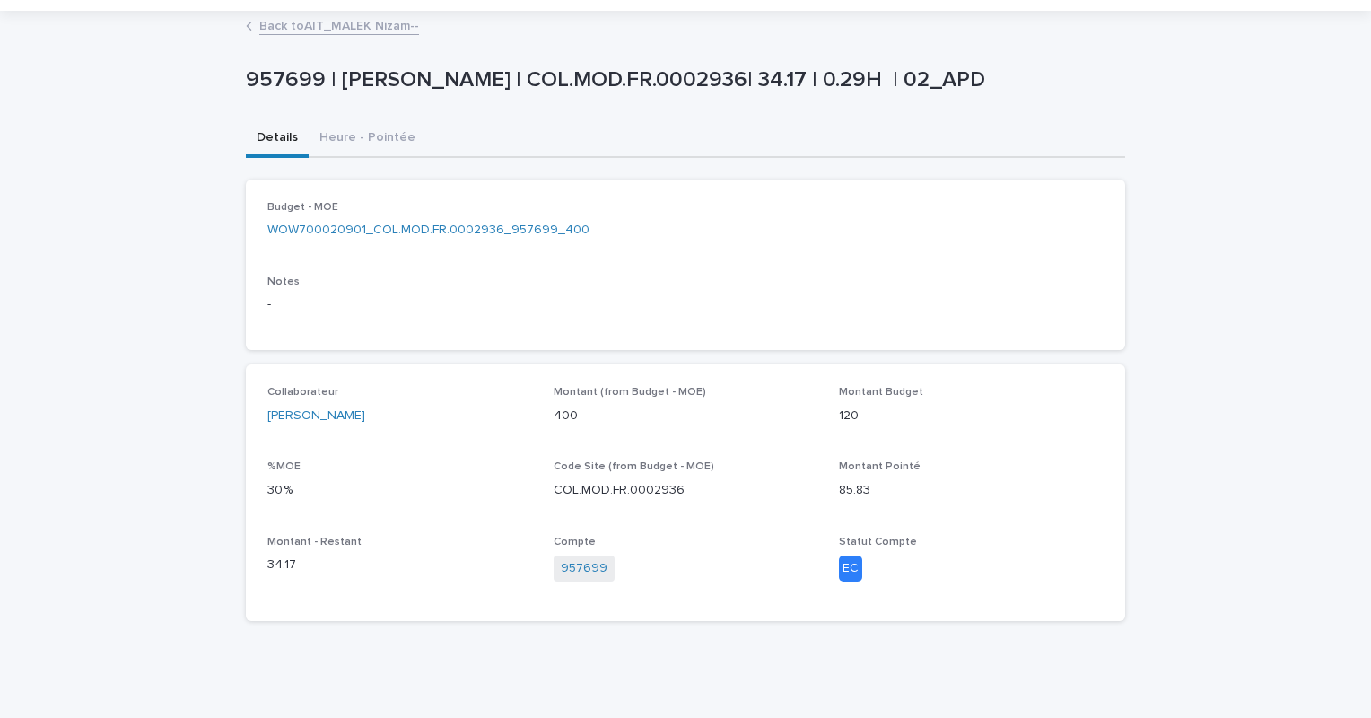
scroll to position [53, 0]
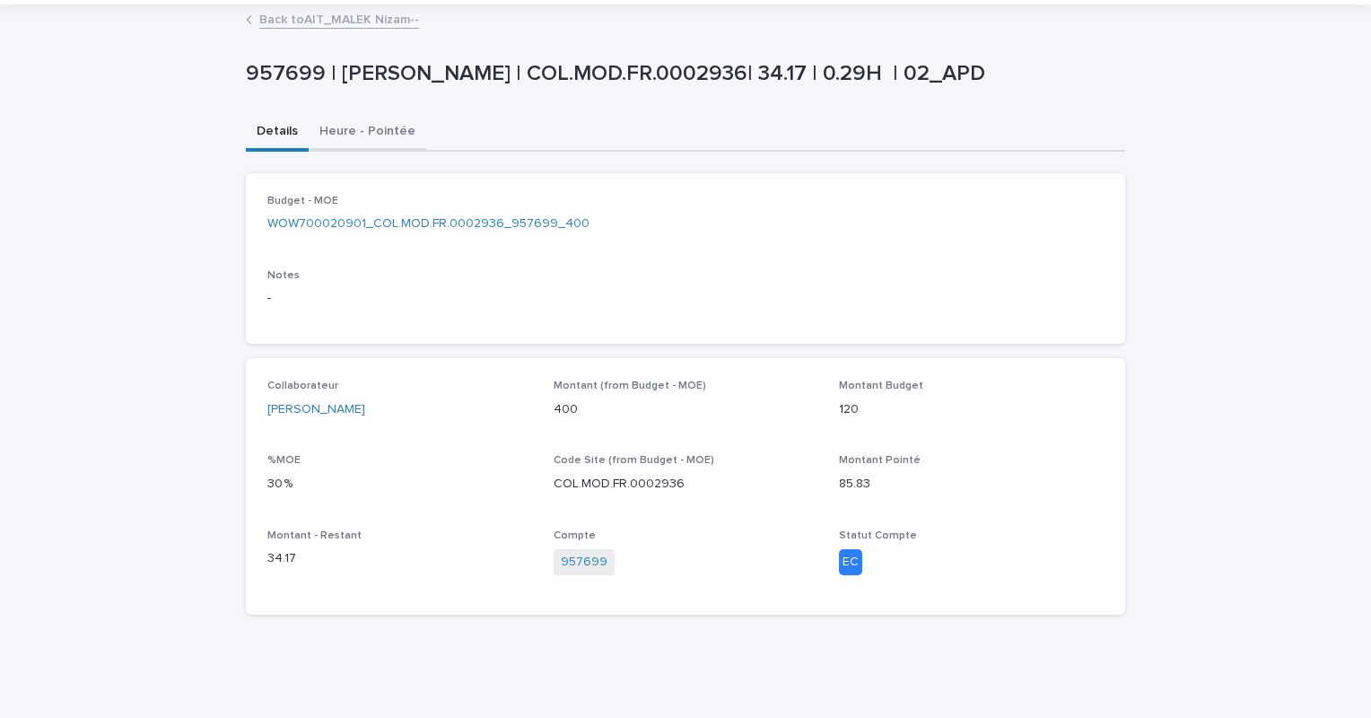
click at [352, 124] on div "957699 | [PERSON_NAME] | COL.MOD.FR.0002936| 34.17 | 0.29H | 02_APD 957699 | [P…" at bounding box center [685, 317] width 879 height 623
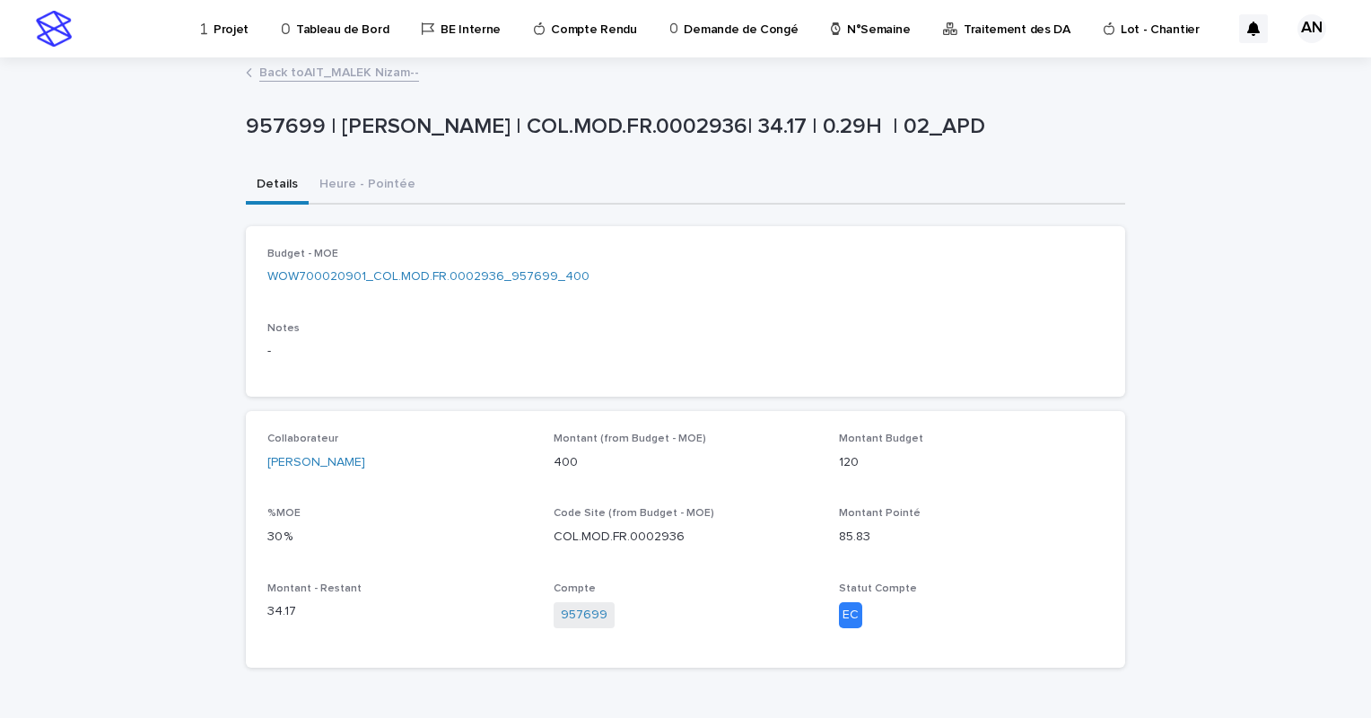
click at [276, 187] on button "Details" at bounding box center [277, 186] width 63 height 38
click at [508, 276] on link "WOW700020901_COL.MOD.FR.0002936_957699_400" at bounding box center [428, 276] width 322 height 19
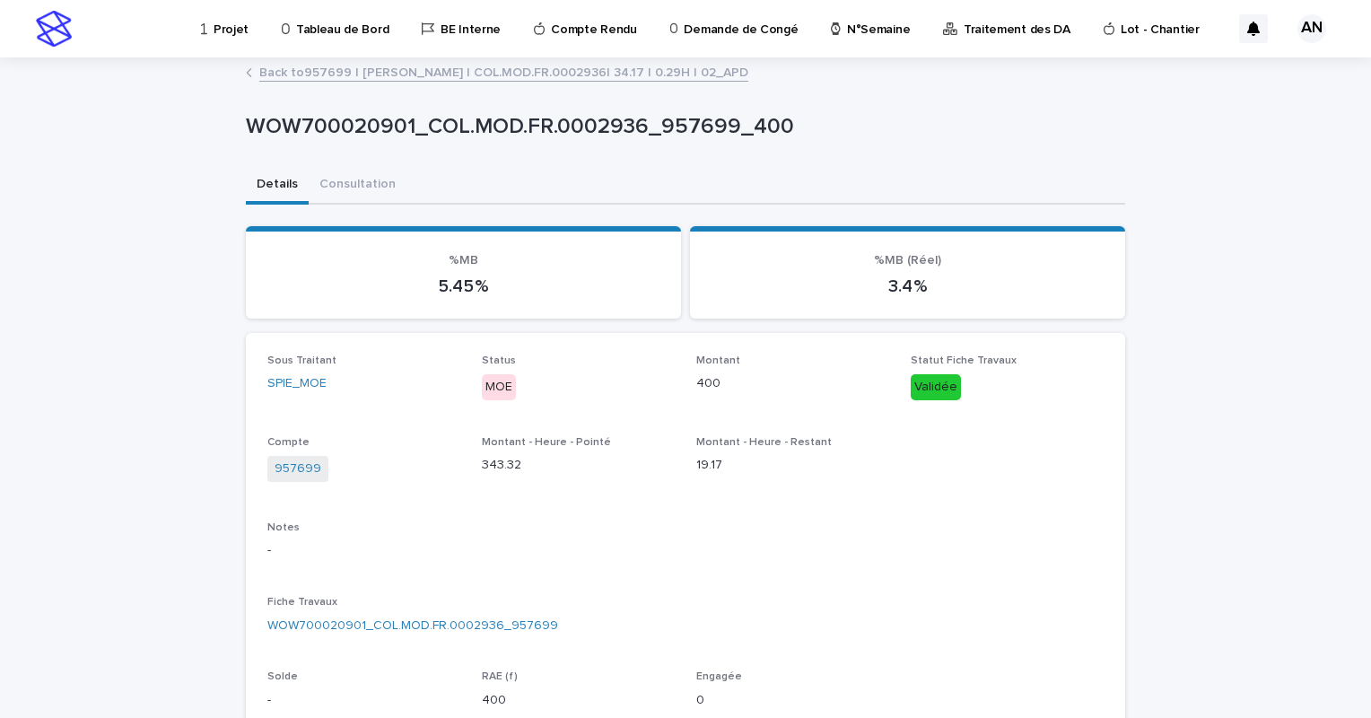
click at [453, 77] on link "Back to 957699 | [PERSON_NAME] | COL.MOD.FR.0002936| 34.17 | 0.29H | 02_APD" at bounding box center [503, 71] width 489 height 21
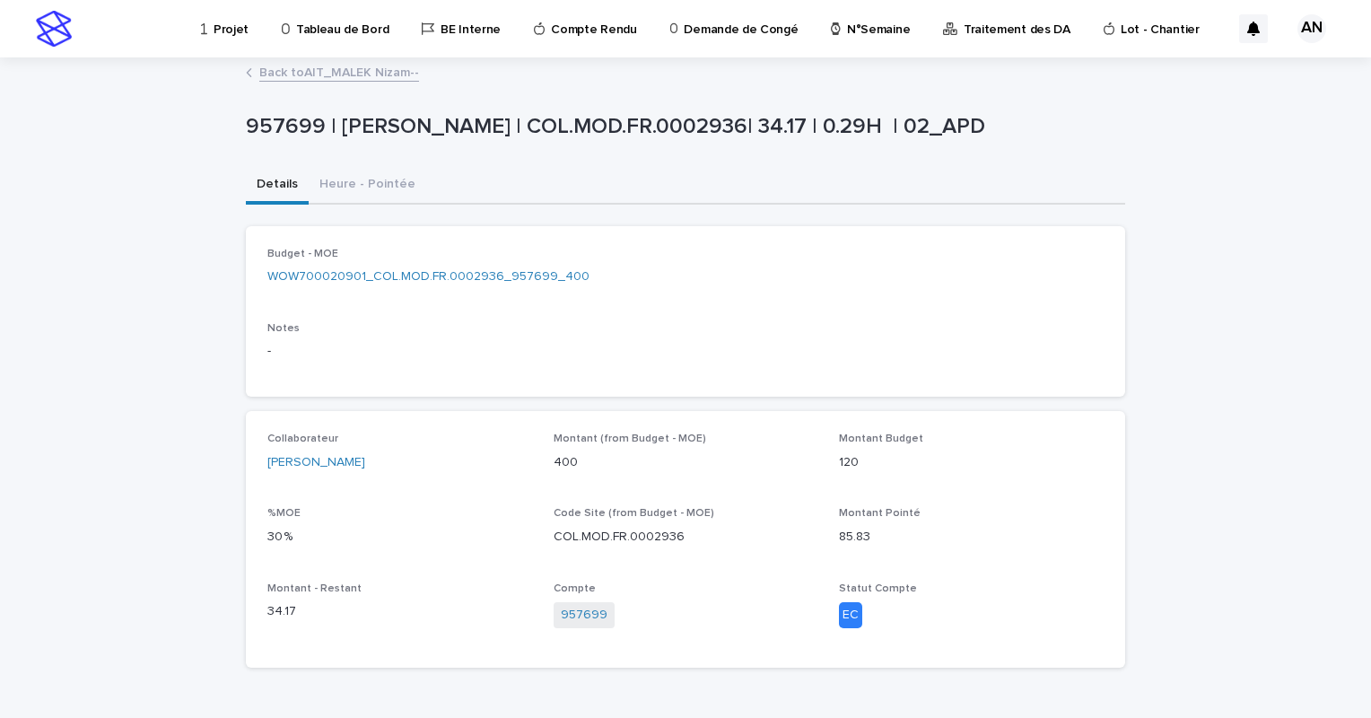
click at [355, 68] on link "Back to AIT_MALEK Nizam--" at bounding box center [339, 71] width 160 height 21
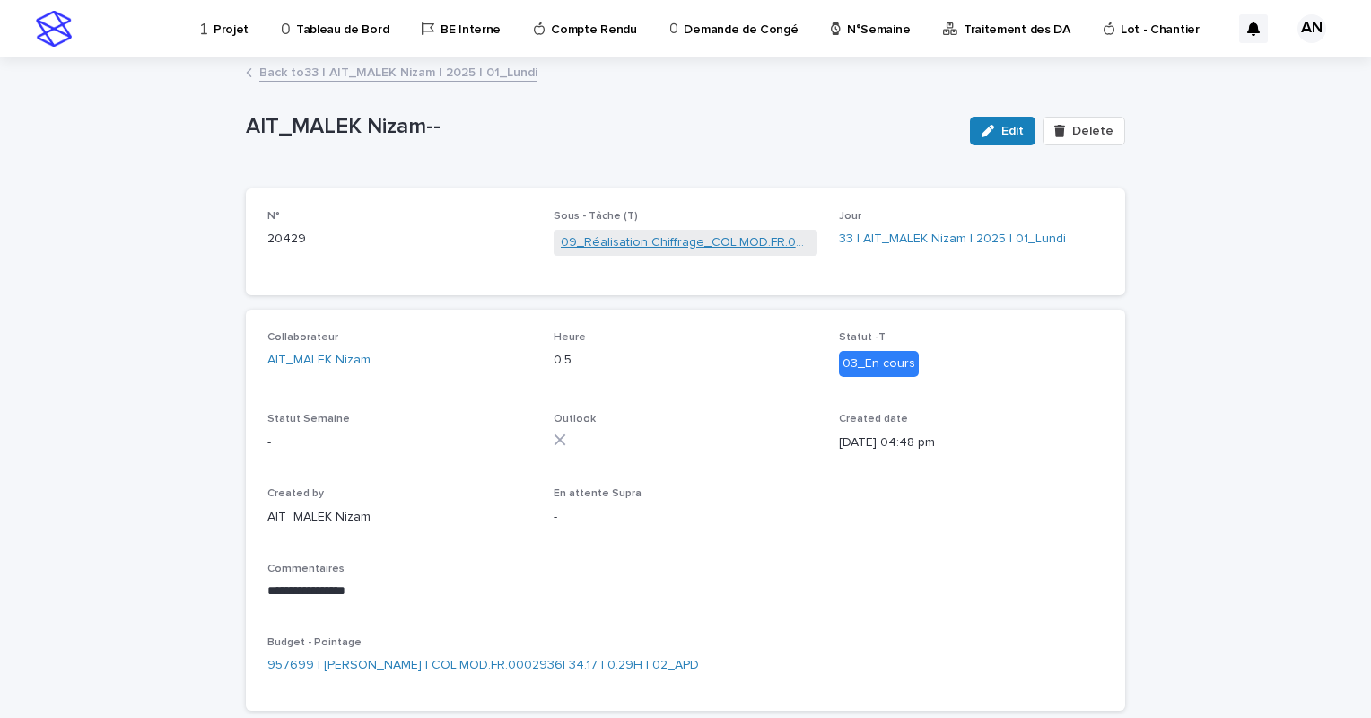
click at [671, 244] on link "09_Réalisation Chiffrage_COL.MOD.FR.0002936" at bounding box center [686, 242] width 250 height 19
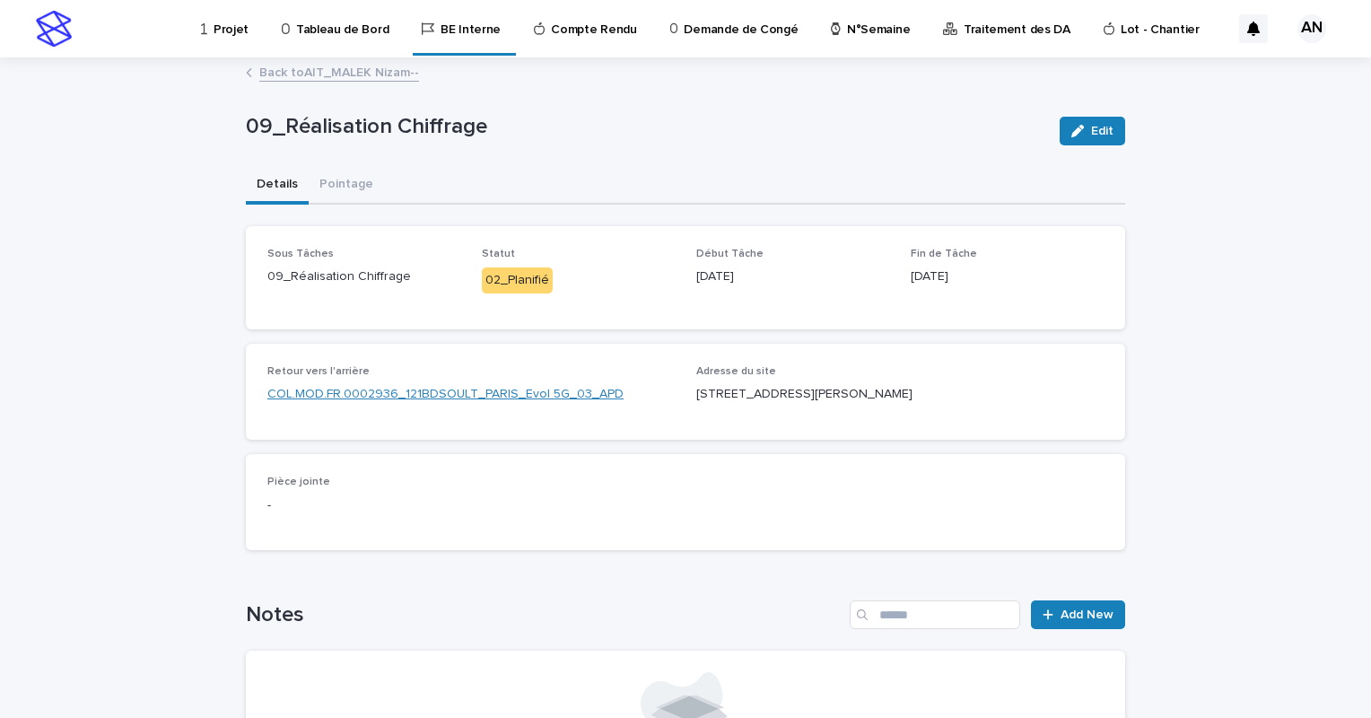
click at [439, 398] on link "COL.MOD.FR.0002936_121BDSOULT_PARIS_Evol 5G_03_APD" at bounding box center [445, 394] width 356 height 19
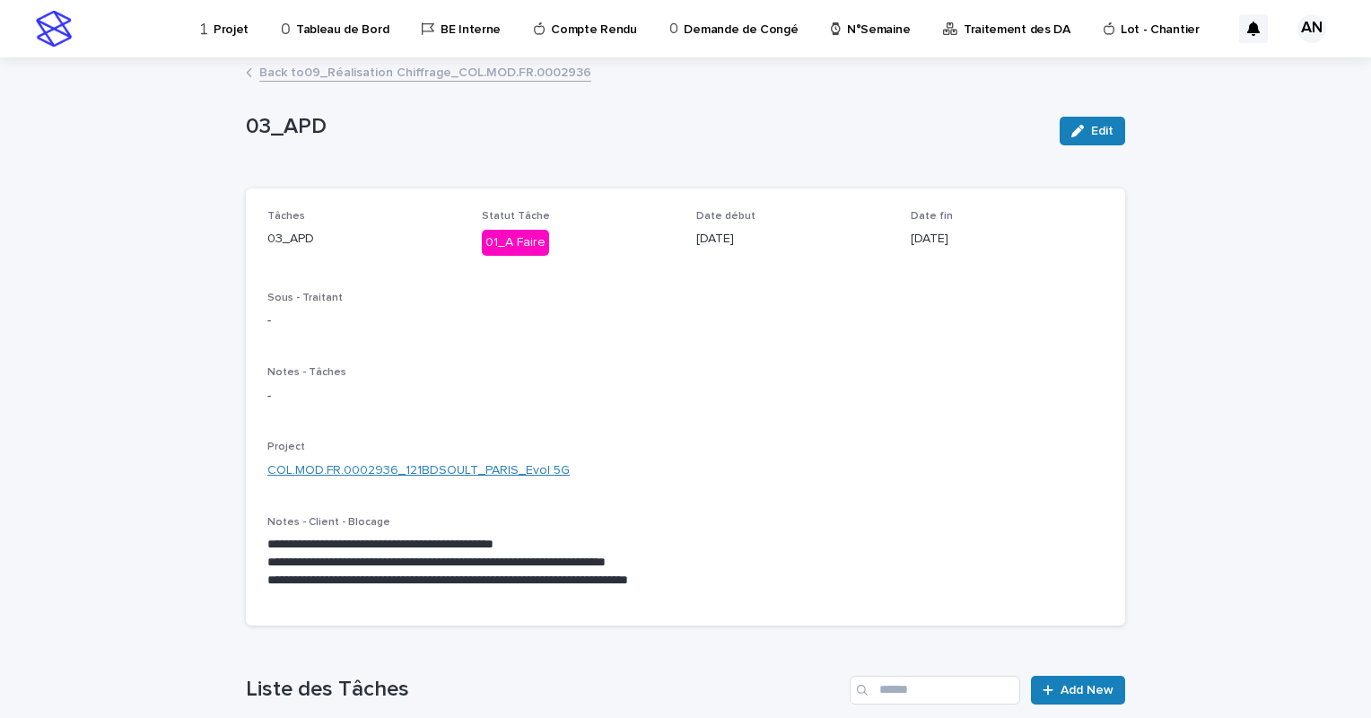
click at [442, 464] on link "COL.MOD.FR.0002936_121BDSOULT_PARIS_Evol 5G" at bounding box center [418, 470] width 302 height 19
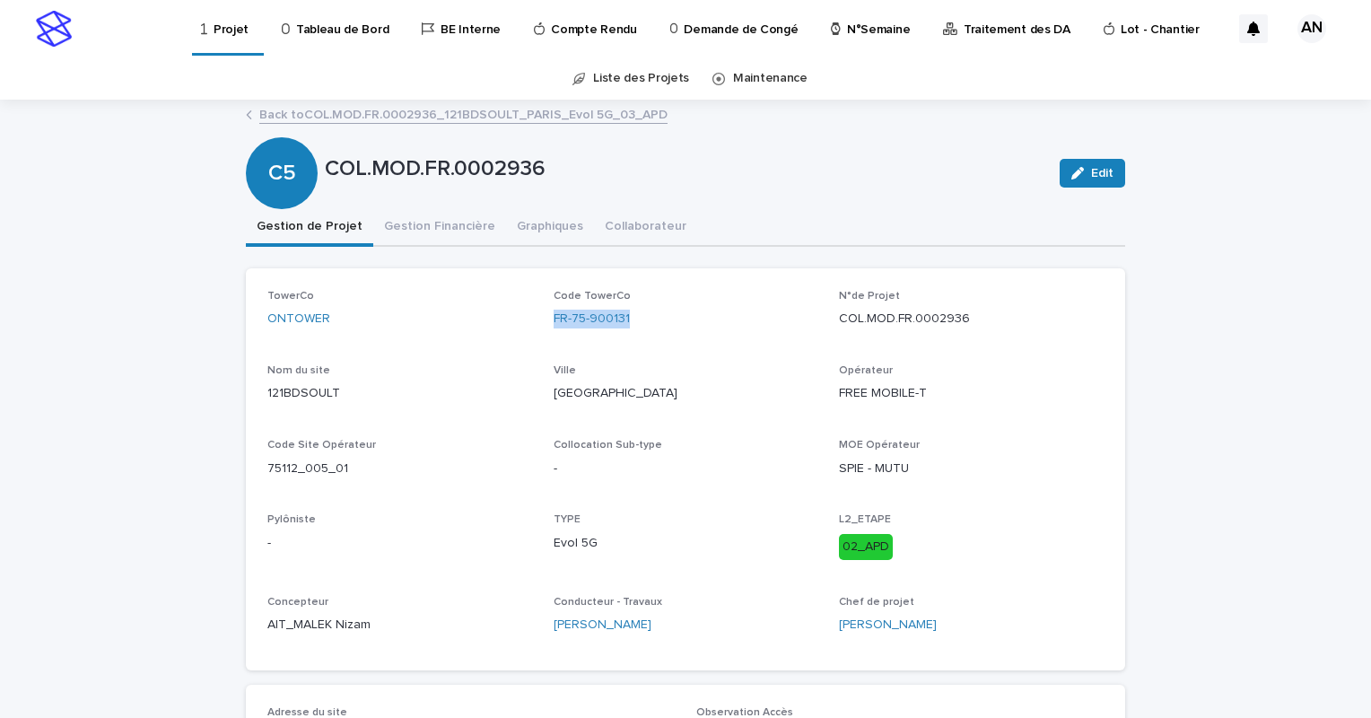
drag, startPoint x: 666, startPoint y: 319, endPoint x: 537, endPoint y: 347, distance: 131.3
click at [537, 347] on div "TowerCo ONTOWER Code TowerCo FR-75-900131 N°de Projet COL.MOD.FR.0002936 Nom du…" at bounding box center [685, 469] width 836 height 359
copy link "FR-75-900131"
click at [438, 108] on link "Back to COL.MOD.FR.0002936_121BDSOULT_PARIS_Evol 5G_03_APD" at bounding box center [463, 113] width 408 height 21
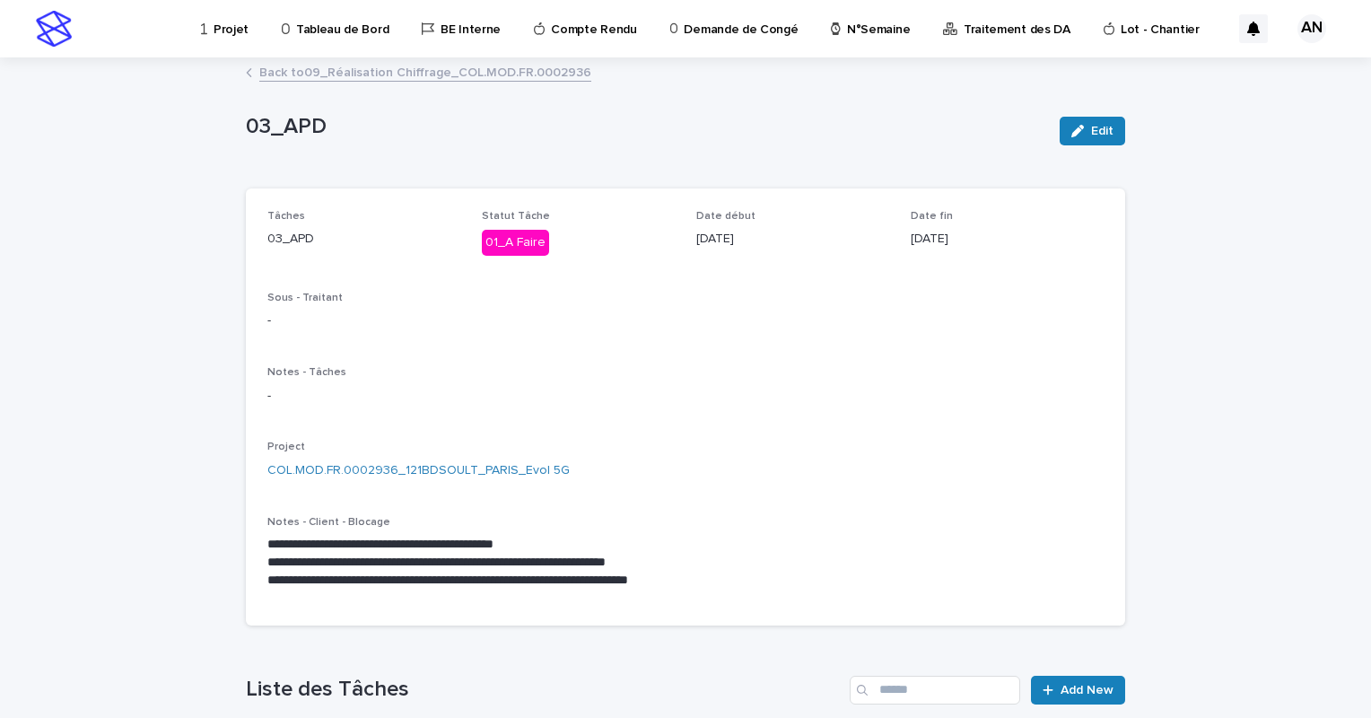
click at [414, 72] on link "Back to 09_Réalisation Chiffrage_COL.MOD.FR.0002936" at bounding box center [425, 71] width 332 height 21
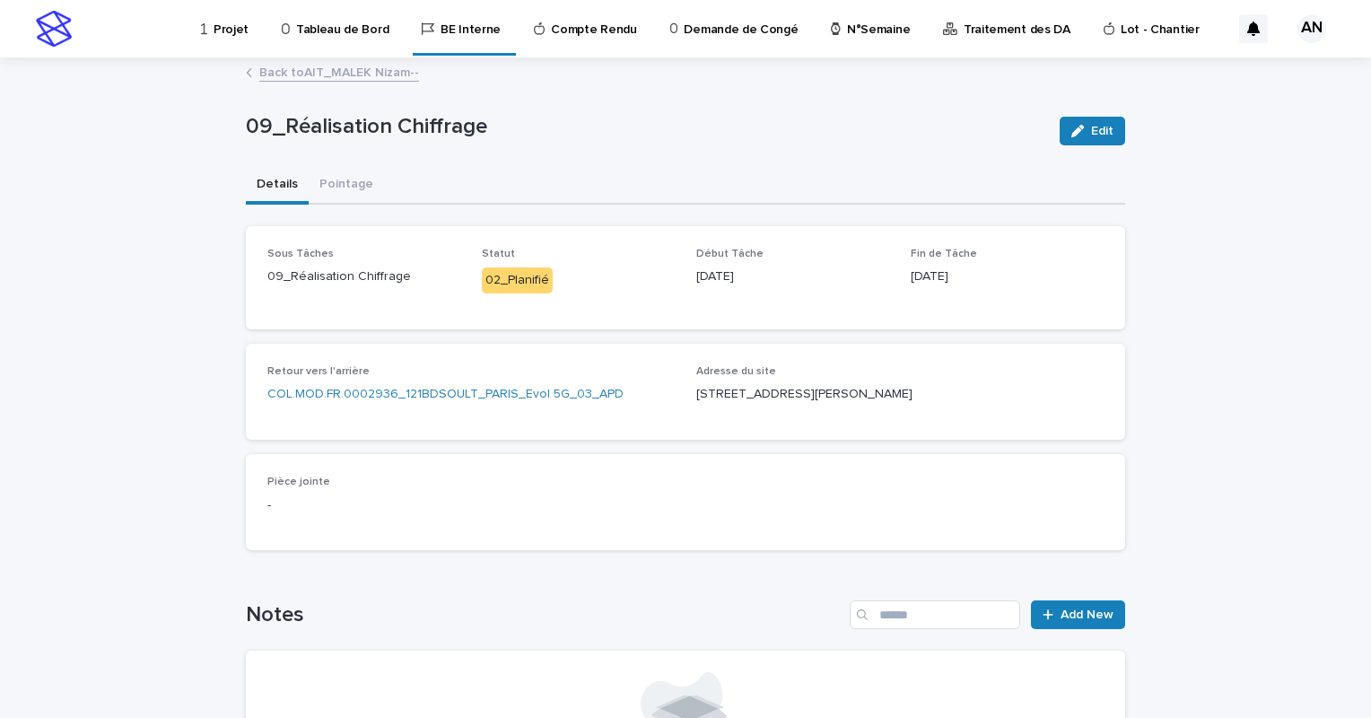
click at [361, 68] on link "Back to AIT_MALEK Nizam--" at bounding box center [339, 71] width 160 height 21
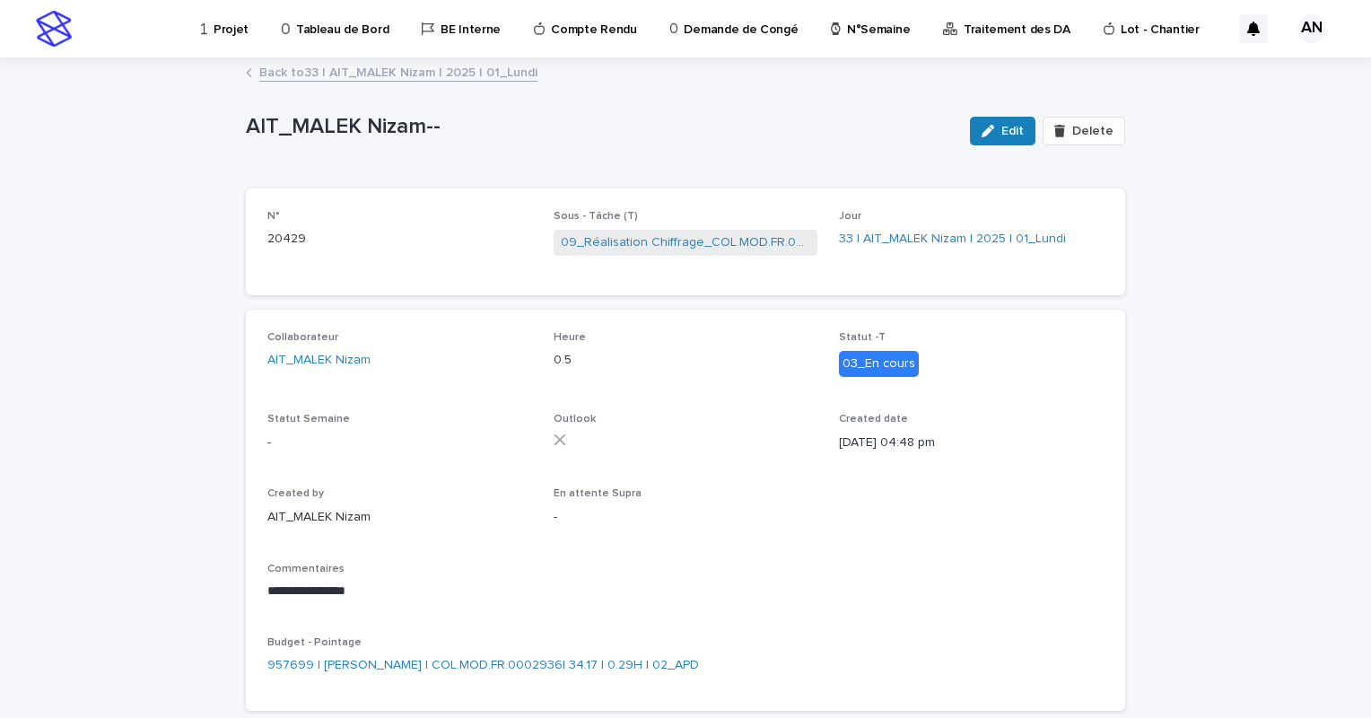
click at [361, 68] on link "Back to 33 | AIT_MALEK Nizam | 2025 | 01_Lundi" at bounding box center [398, 71] width 278 height 21
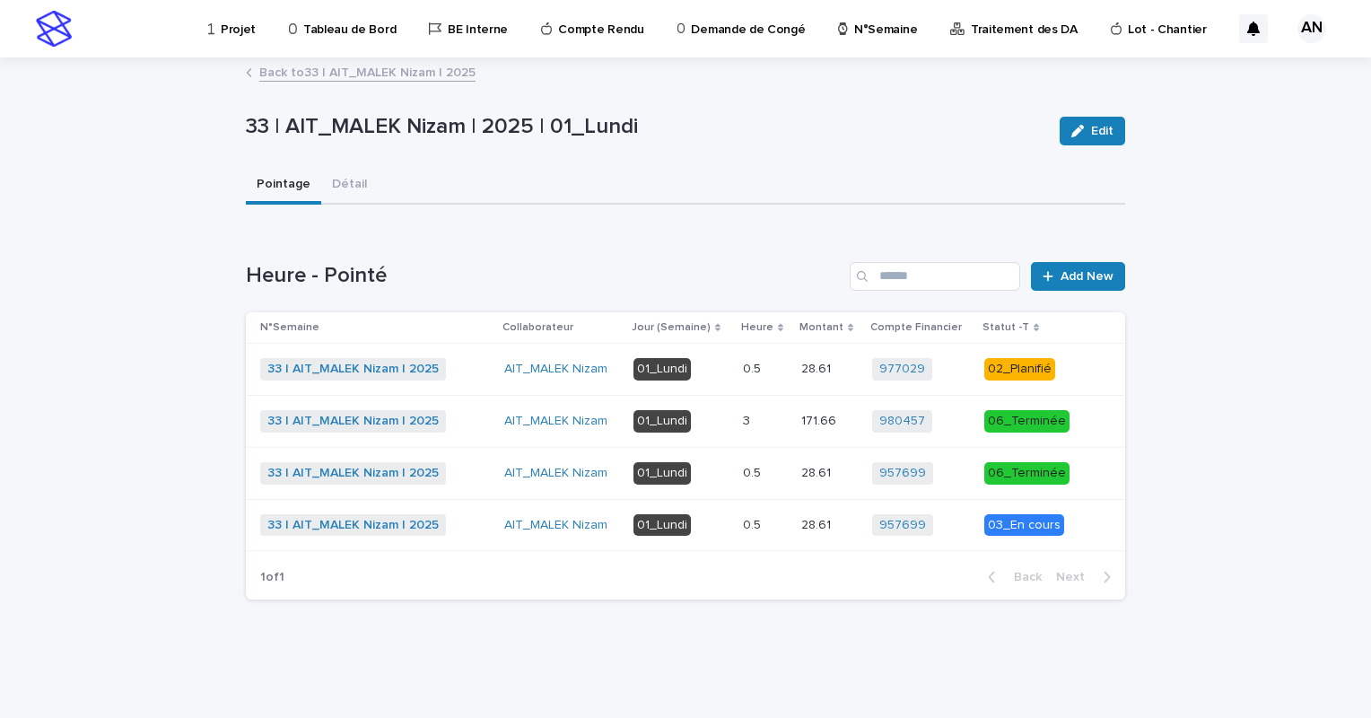
click at [361, 68] on link "Back to 33 | AIT_MALEK Nizam | 2025" at bounding box center [367, 71] width 216 height 21
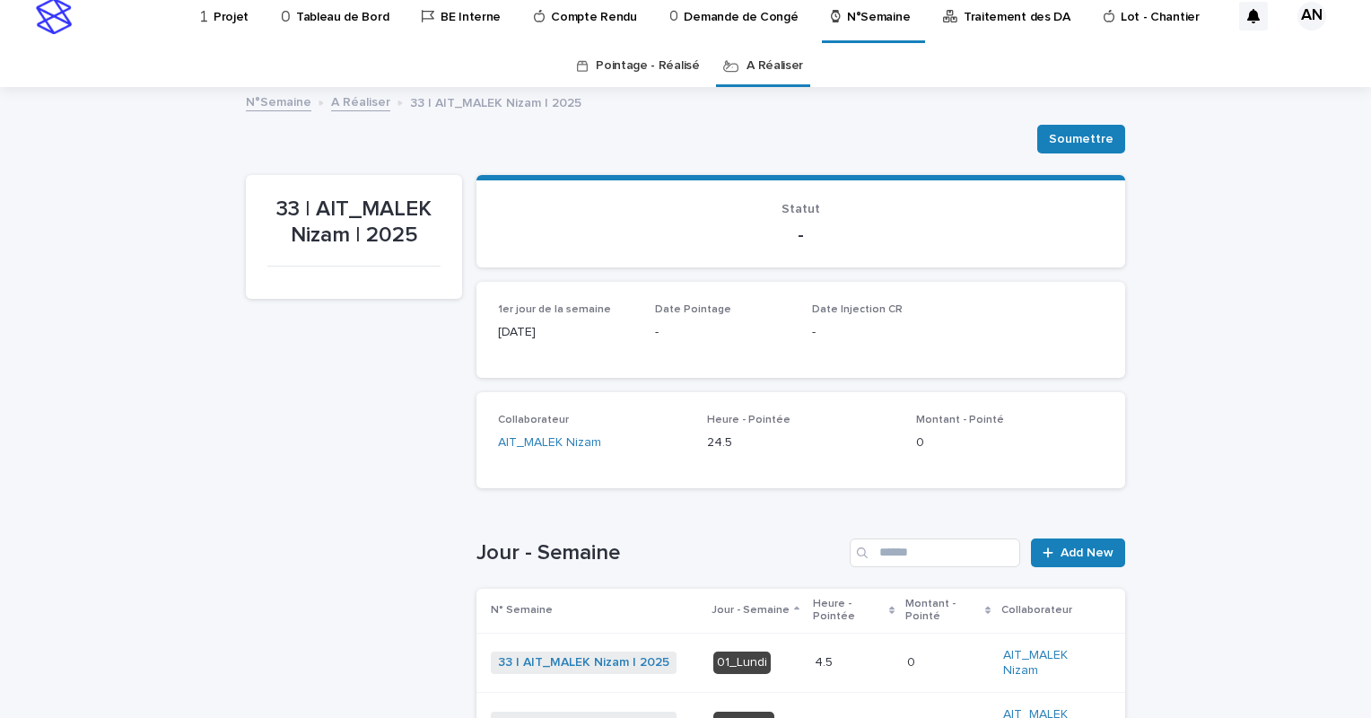
scroll to position [57, 0]
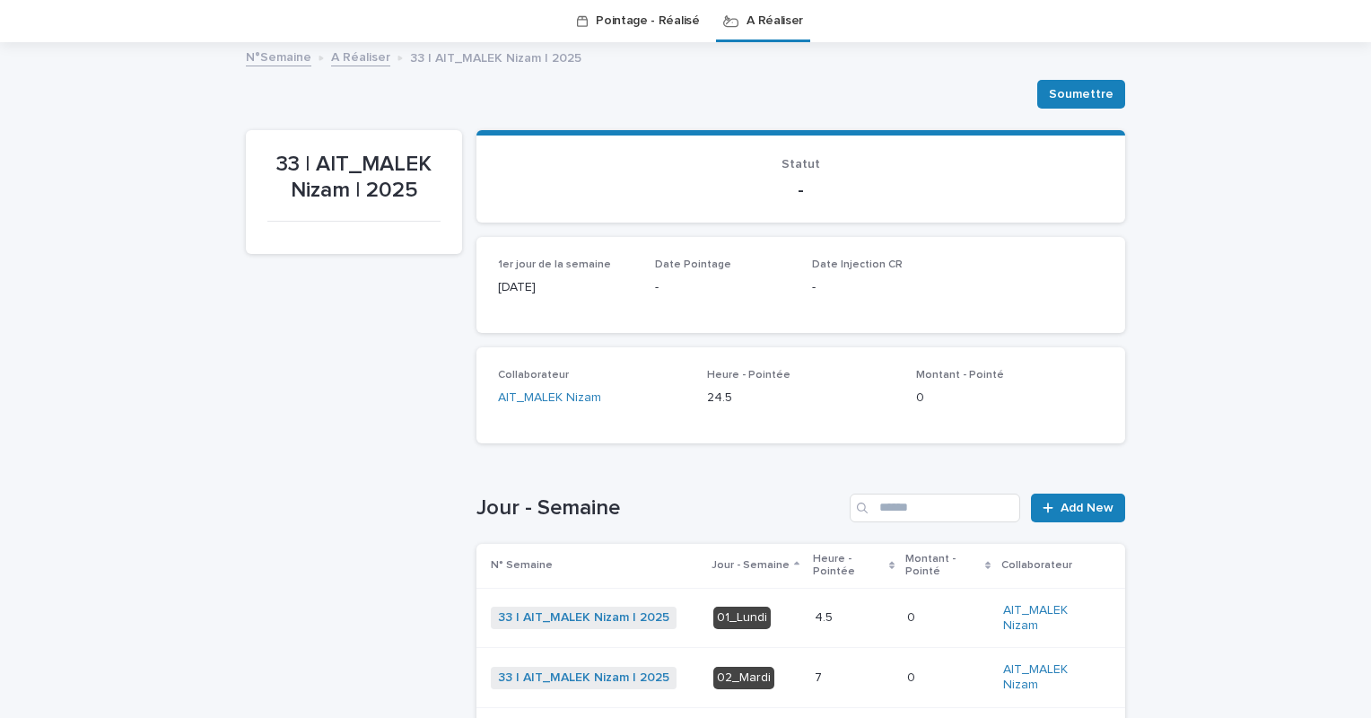
click at [847, 598] on td "4.5 4.5" at bounding box center [854, 618] width 92 height 60
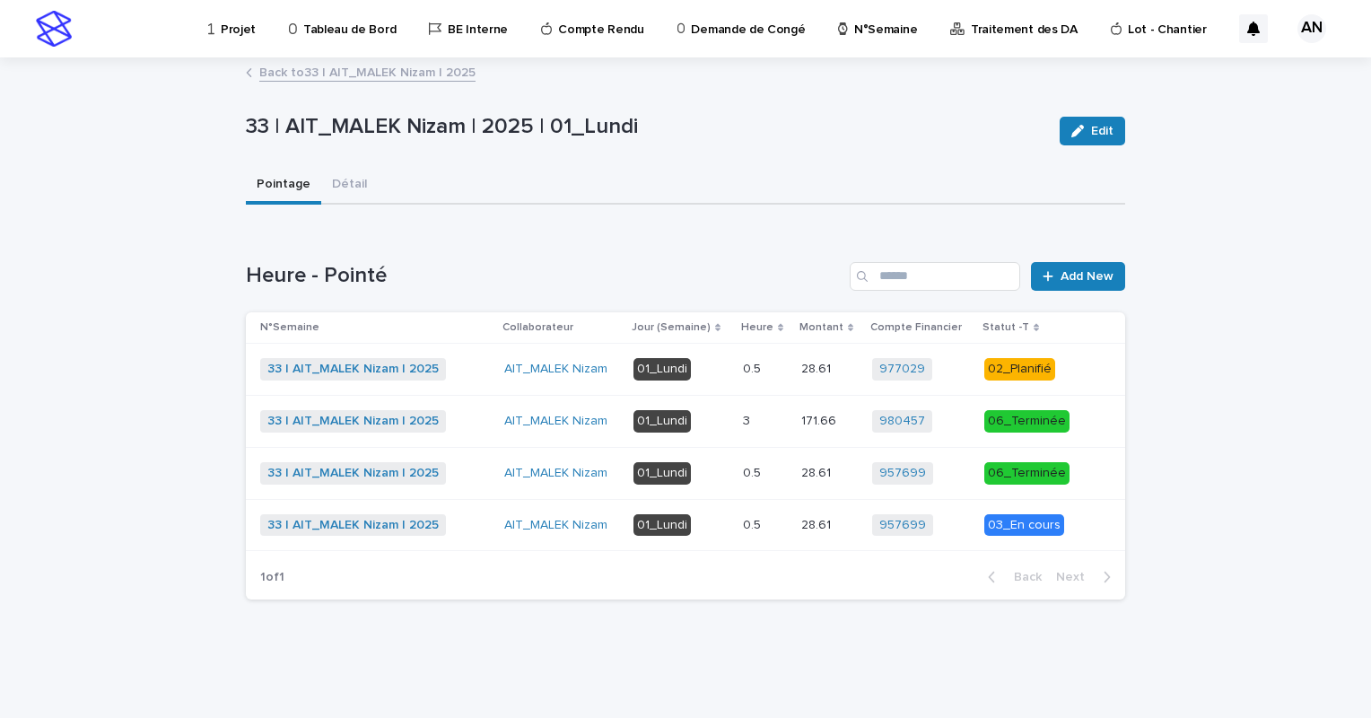
click at [769, 524] on p at bounding box center [765, 525] width 44 height 15
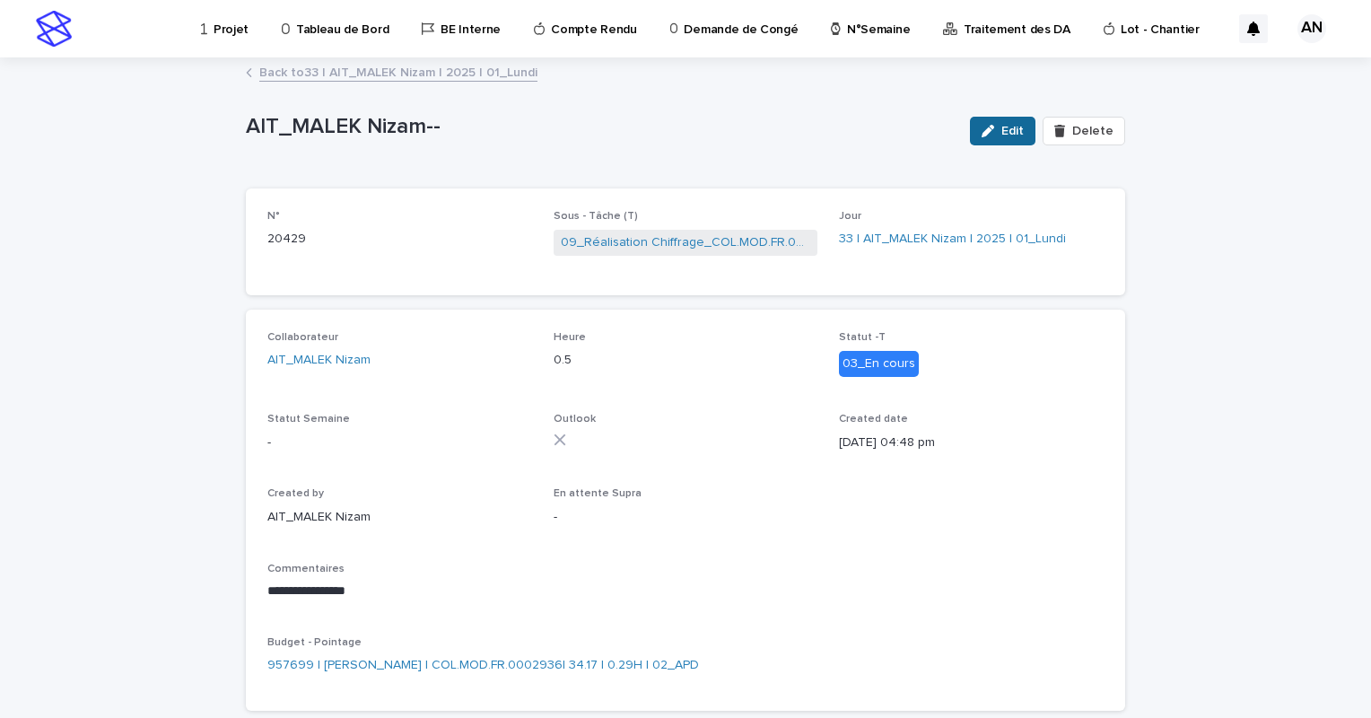
click at [993, 132] on div "button" at bounding box center [992, 131] width 20 height 13
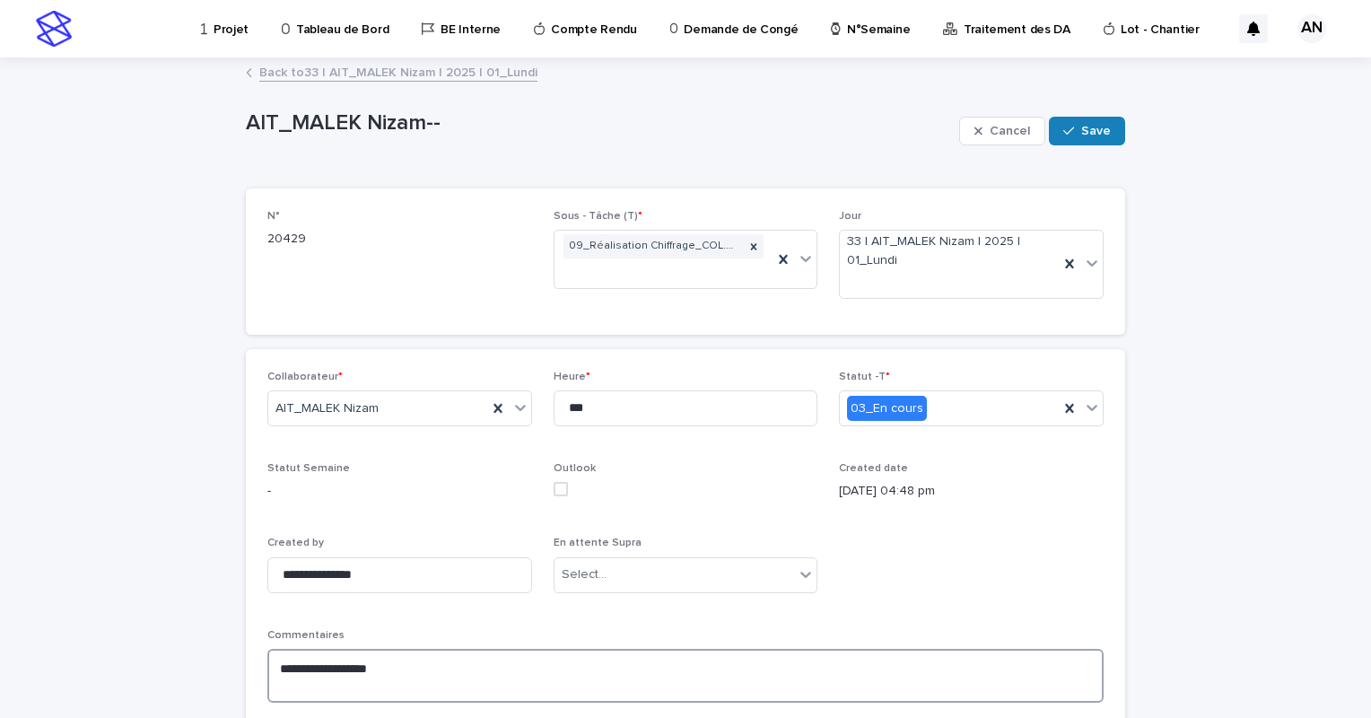
click at [400, 671] on textarea "**********" at bounding box center [685, 676] width 836 height 54
paste textarea "**********"
type textarea "**********"
click at [1081, 127] on span "Save" at bounding box center [1096, 131] width 30 height 13
